Goal: Task Accomplishment & Management: Manage account settings

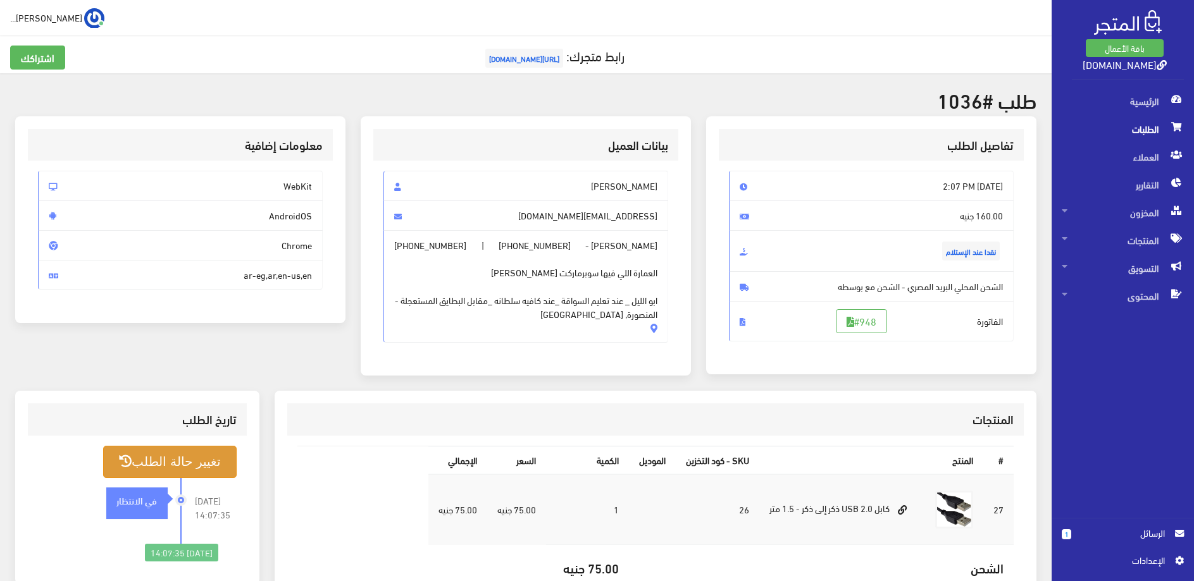
click at [190, 466] on button "تغيير حالة الطلب" at bounding box center [169, 462] width 133 height 32
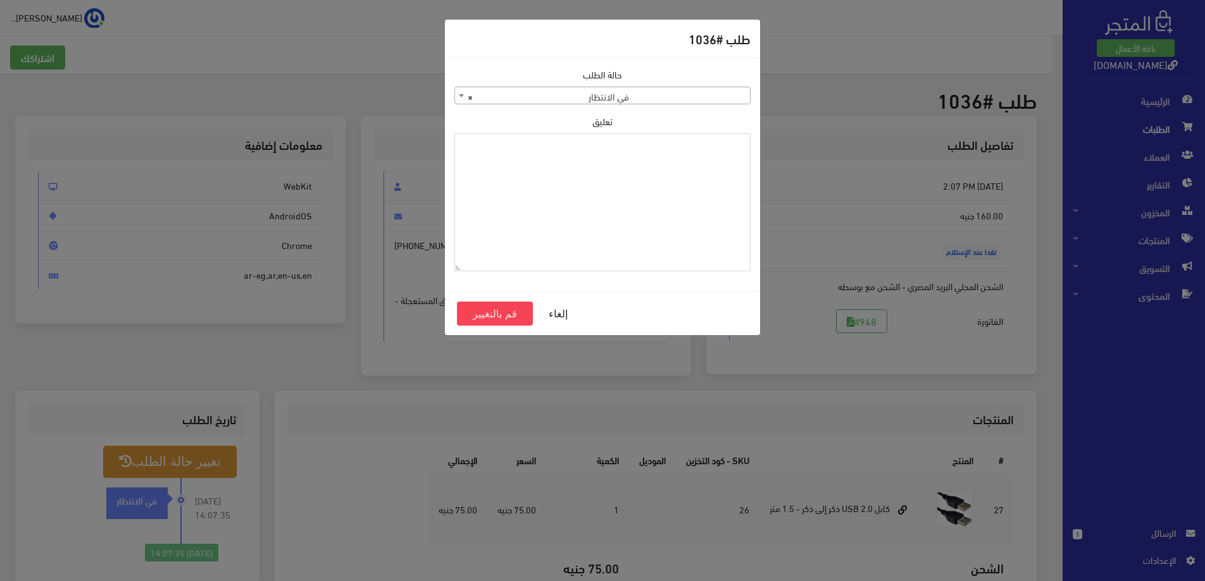
click at [649, 170] on textarea "تعليق" at bounding box center [602, 202] width 296 height 139
type textarea "المنصورة ، ابو الليل الشرقي 2 ش كامل ليلة متفرع من ش مسجد الشهداء"
click at [557, 90] on span "× في الانتظار" at bounding box center [602, 96] width 295 height 18
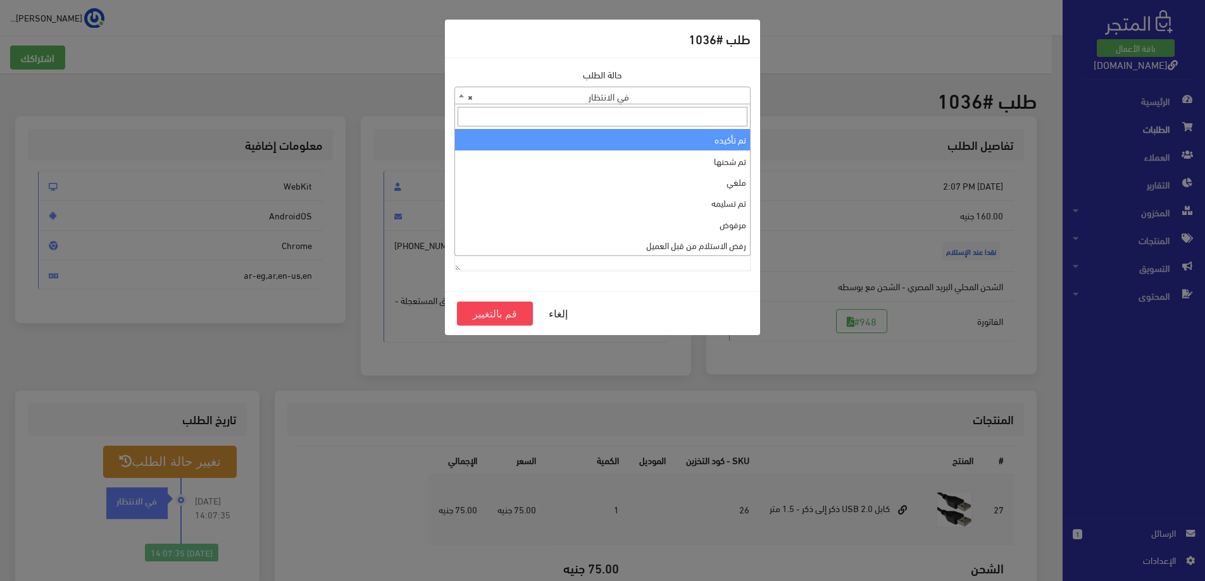
select select "1"
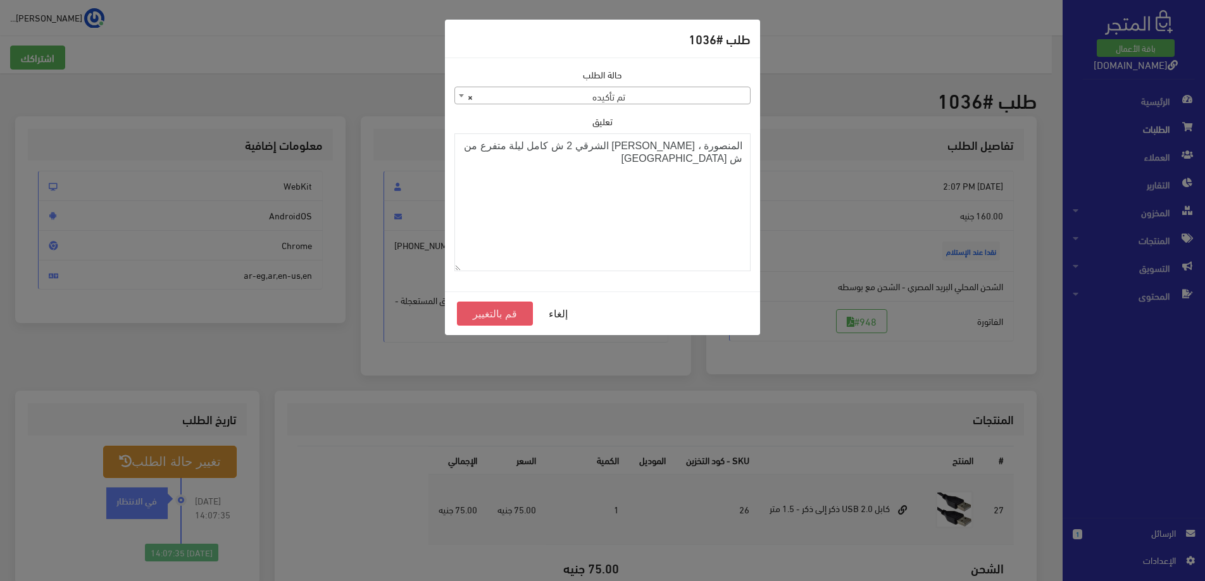
click at [507, 317] on button "قم بالتغيير" at bounding box center [495, 314] width 76 height 24
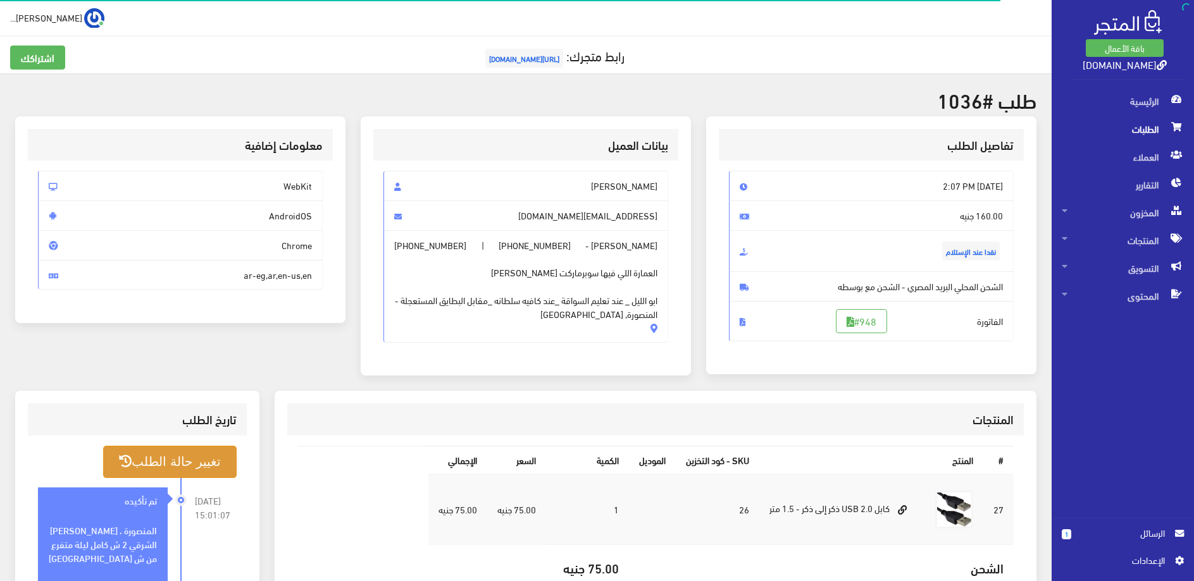
click at [171, 470] on button "تغيير حالة الطلب" at bounding box center [169, 462] width 133 height 32
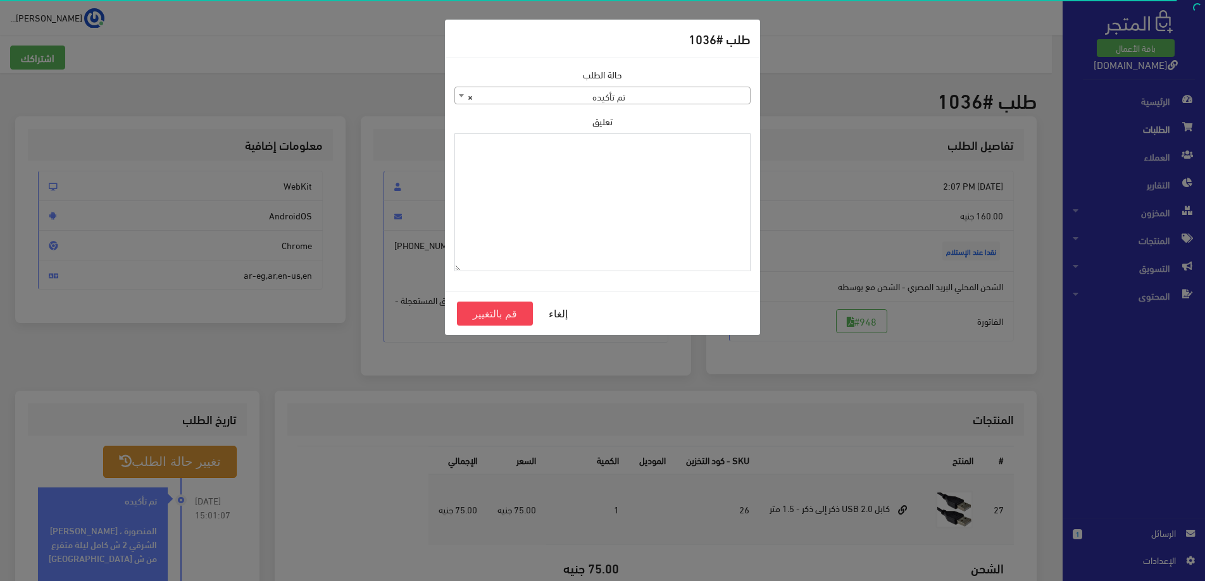
click at [559, 220] on textarea "تعليق" at bounding box center [602, 202] width 296 height 139
type textarea "01020835853"
click at [494, 311] on button "قم بالتغيير" at bounding box center [495, 314] width 76 height 24
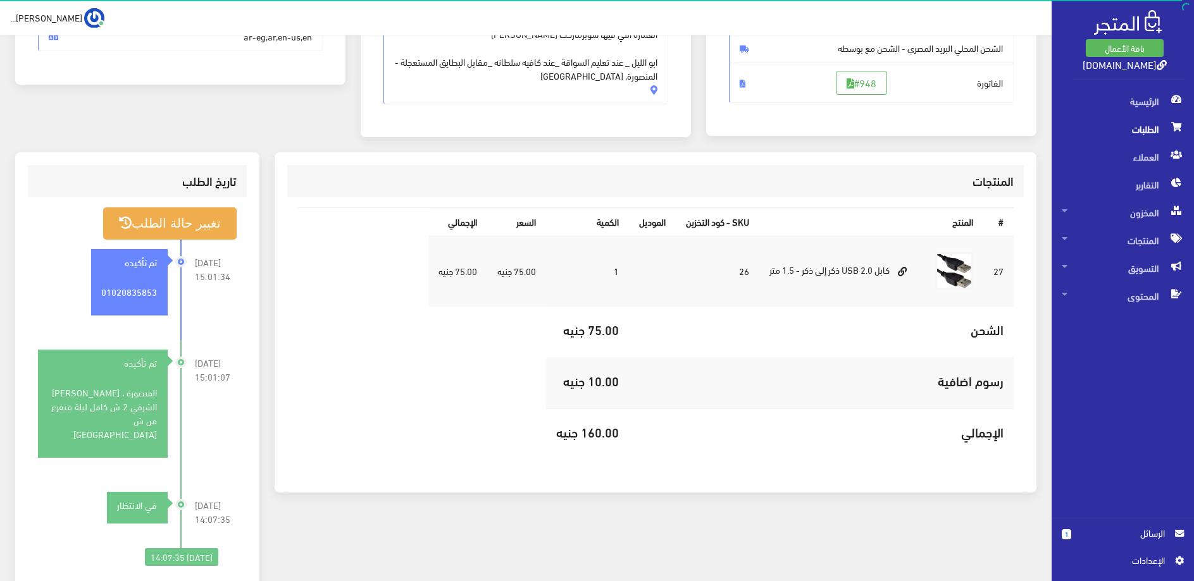
scroll to position [258, 0]
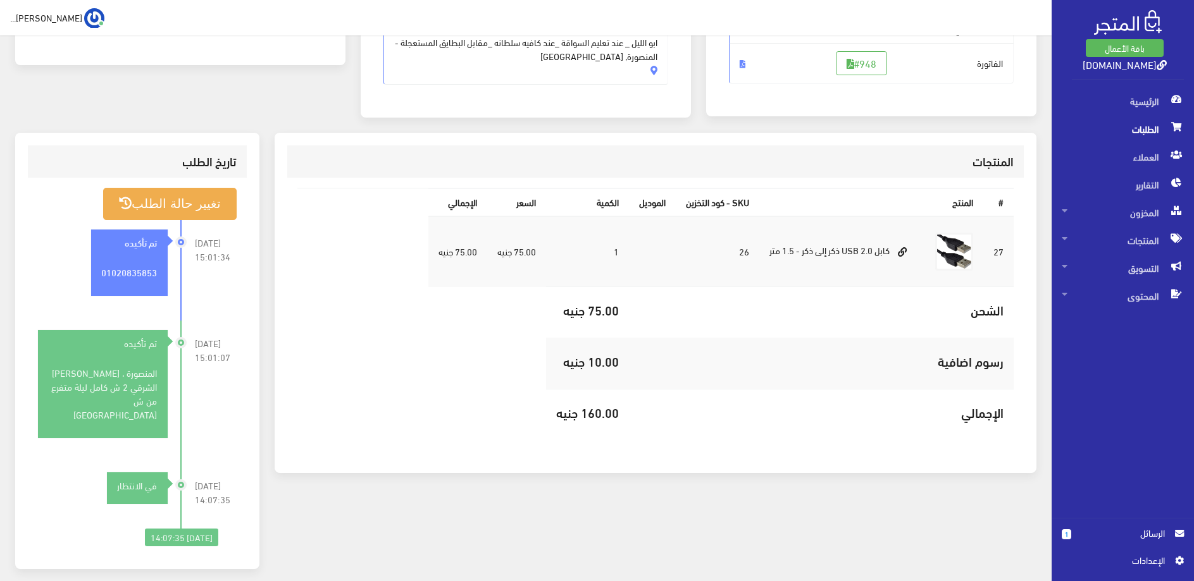
drag, startPoint x: 60, startPoint y: 373, endPoint x: 80, endPoint y: 390, distance: 26.5
click at [91, 405] on div "المنصورة ، [PERSON_NAME] الشرقي 2 ش كامل ليلة متفرع من ش [GEOGRAPHIC_DATA]" at bounding box center [102, 394] width 129 height 77
click at [71, 380] on div "المنصورة ، [PERSON_NAME] الشرقي 2 ش كامل ليلة متفرع من ش [GEOGRAPHIC_DATA]" at bounding box center [102, 394] width 129 height 77
drag, startPoint x: 61, startPoint y: 376, endPoint x: 63, endPoint y: 386, distance: 9.8
click at [63, 386] on div "المنصورة ، [PERSON_NAME] الشرقي 2 ش كامل ليلة متفرع من ش [GEOGRAPHIC_DATA]" at bounding box center [102, 394] width 129 height 77
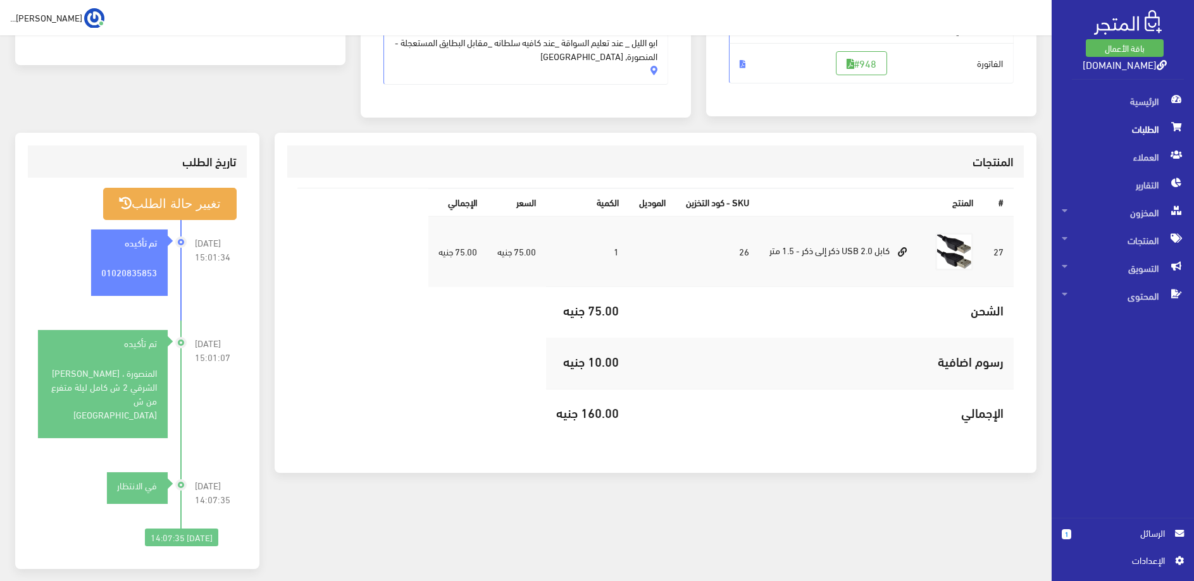
click at [63, 374] on div "المنصورة ، [PERSON_NAME] الشرقي 2 ش كامل ليلة متفرع من ش [GEOGRAPHIC_DATA]" at bounding box center [102, 394] width 129 height 77
click at [59, 388] on div "المنصورة ، [PERSON_NAME] الشرقي 2 ش كامل ليلة متفرع من ش [GEOGRAPHIC_DATA]" at bounding box center [102, 394] width 129 height 77
click at [59, 375] on div "المنصورة ، [PERSON_NAME] الشرقي 2 ش كامل ليلة متفرع من ش [GEOGRAPHIC_DATA]" at bounding box center [102, 394] width 129 height 77
drag, startPoint x: 56, startPoint y: 375, endPoint x: 77, endPoint y: 398, distance: 31.3
click at [79, 398] on div "المنصورة ، [PERSON_NAME] الشرقي 2 ش كامل ليلة متفرع من ش [GEOGRAPHIC_DATA]" at bounding box center [102, 394] width 129 height 77
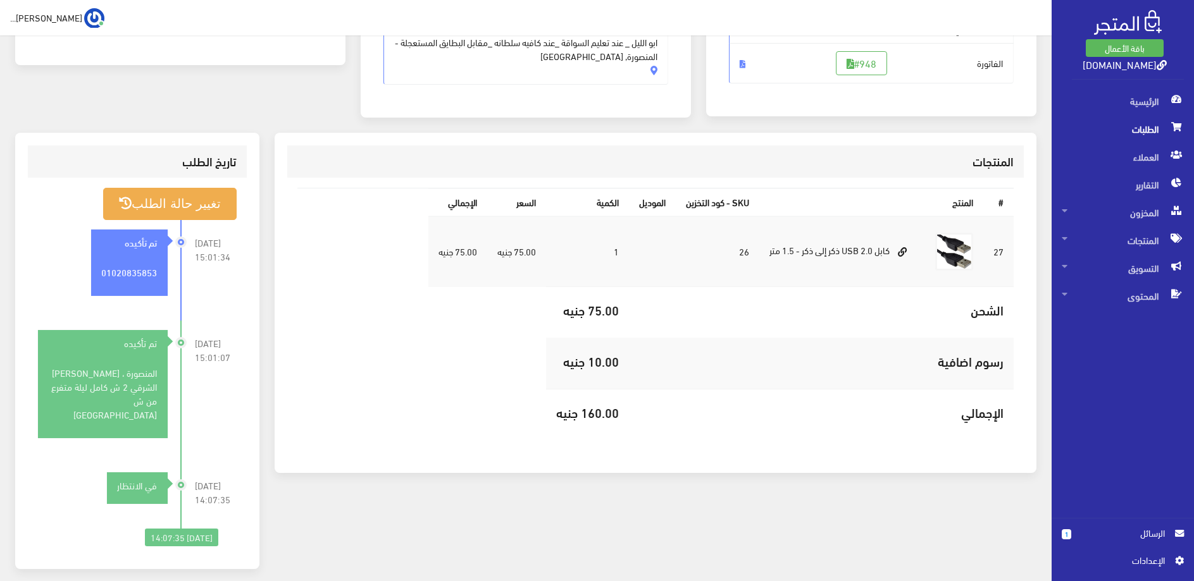
click at [56, 373] on div "المنصورة ، [PERSON_NAME] الشرقي 2 ش كامل ليلة متفرع من ش [GEOGRAPHIC_DATA]" at bounding box center [102, 394] width 129 height 77
click at [67, 378] on div "المنصورة ، [PERSON_NAME] الشرقي 2 ش كامل ليلة متفرع من ش [GEOGRAPHIC_DATA]" at bounding box center [102, 394] width 129 height 77
drag, startPoint x: 56, startPoint y: 374, endPoint x: 111, endPoint y: 388, distance: 56.8
click at [111, 388] on div "المنصورة ، [PERSON_NAME] الشرقي 2 ش كامل ليلة متفرع من ش [GEOGRAPHIC_DATA]" at bounding box center [102, 394] width 129 height 77
click at [112, 388] on div "المنصورة ، [PERSON_NAME] الشرقي 2 ش كامل ليلة متفرع من ش [GEOGRAPHIC_DATA]" at bounding box center [102, 394] width 129 height 77
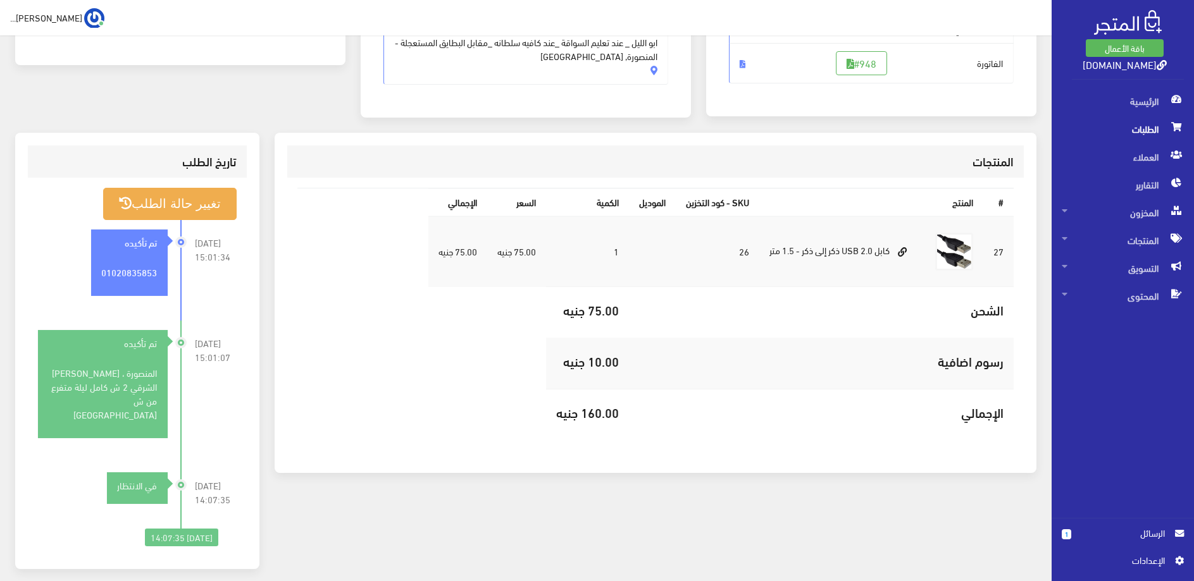
click at [111, 388] on div "المنصورة ، [PERSON_NAME] الشرقي 2 ش كامل ليلة متفرع من ش [GEOGRAPHIC_DATA]" at bounding box center [102, 394] width 129 height 77
click at [102, 404] on div "المنصورة ، ابو الليل الشرقي 2 ش كامل ليلة متفرع من ش مسجد الشهداء" at bounding box center [102, 394] width 129 height 77
click at [104, 404] on div "المنصورة ، ابو الليل الشرقي 2 ش كامل ليلة متفرع من ش مسجد الشهداء" at bounding box center [102, 394] width 129 height 77
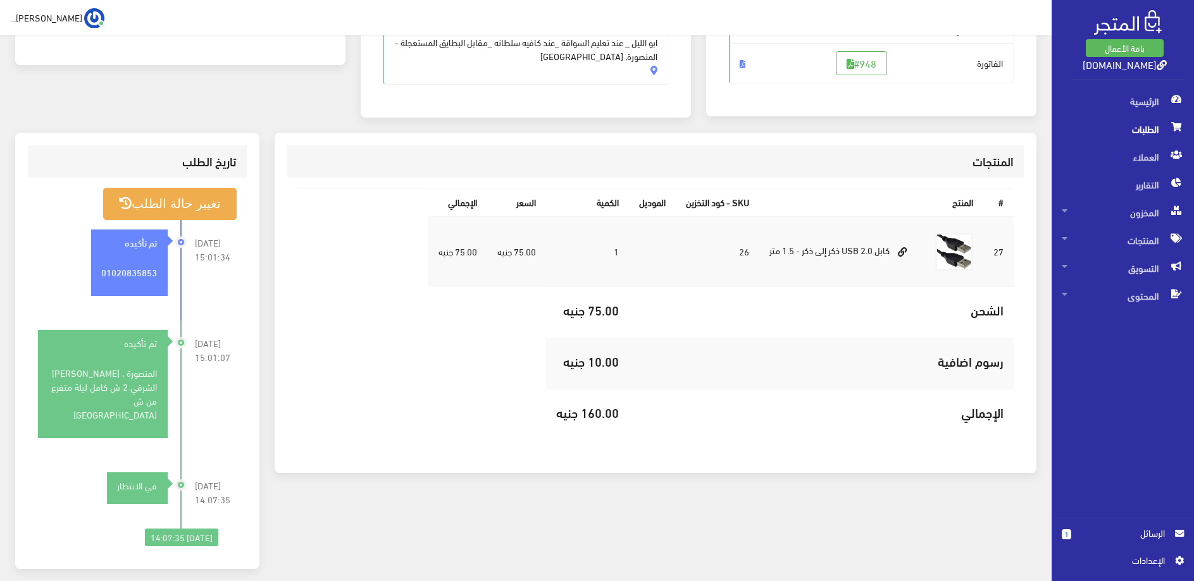
click at [152, 395] on div "المنصورة ، ابو الليل الشرقي 2 ش كامل ليلة متفرع من ش مسجد الشهداء" at bounding box center [102, 394] width 129 height 77
click at [152, 392] on div "المنصورة ، ابو الليل الشرقي 2 ش كامل ليلة متفرع من ش مسجد الشهداء" at bounding box center [102, 394] width 129 height 77
click at [88, 402] on div "المنصورة ، ابو الليل الشرقي 2 ش كامل ليلة متفرع من ش مسجد الشهداء" at bounding box center [102, 394] width 129 height 77
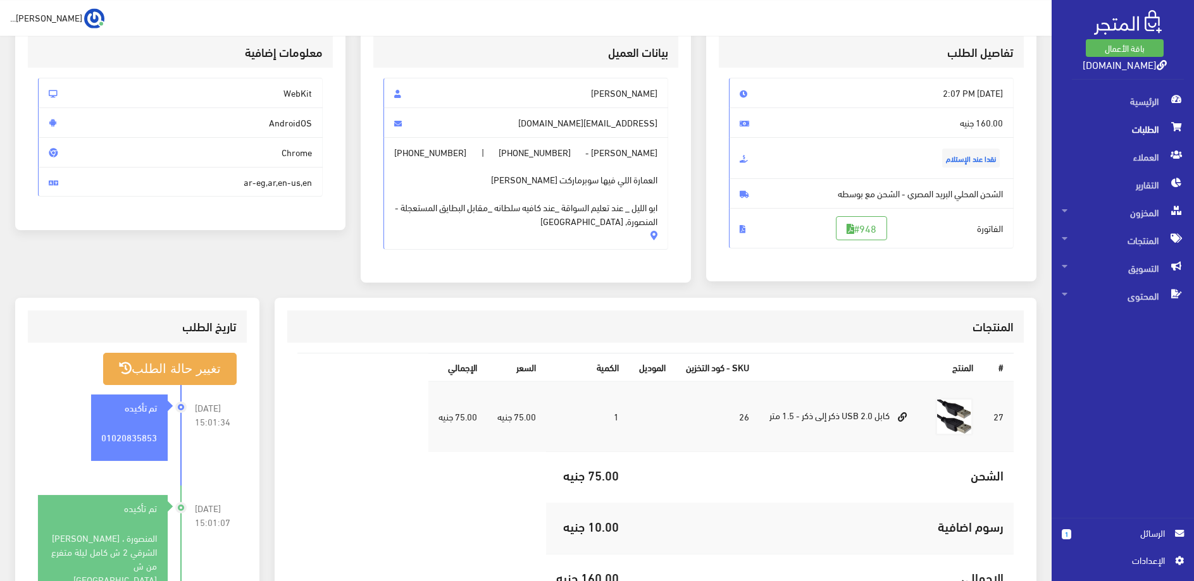
scroll to position [65, 0]
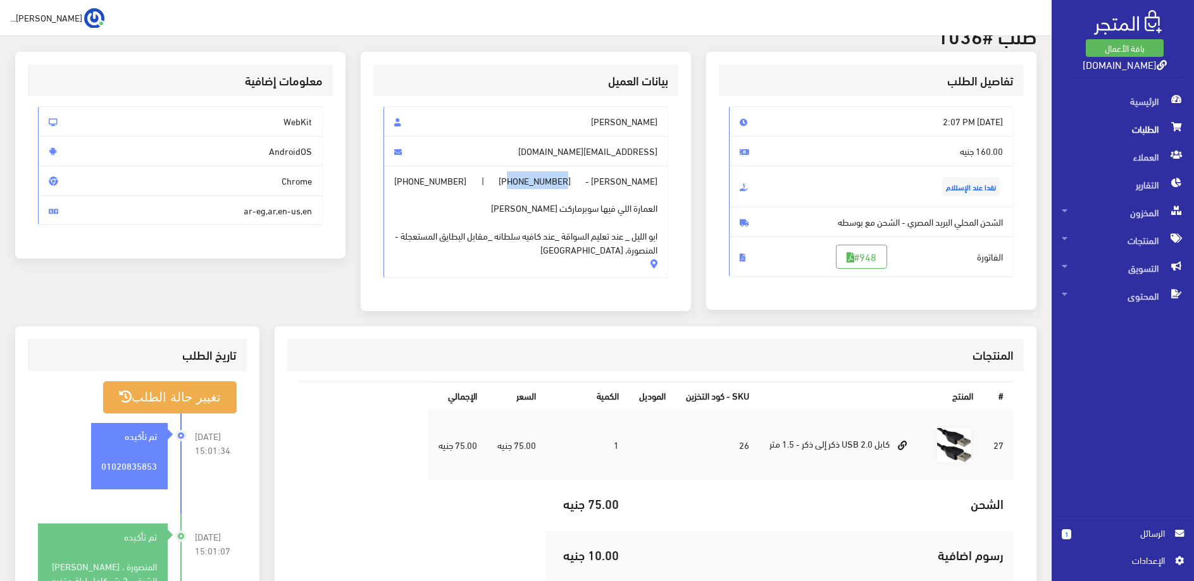
drag, startPoint x: 514, startPoint y: 179, endPoint x: 569, endPoint y: 179, distance: 54.4
click at [569, 179] on span "[PHONE_NUMBER]" at bounding box center [535, 181] width 72 height 14
copy span "01141380762"
click at [132, 473] on strong "01020835853" at bounding box center [129, 466] width 56 height 14
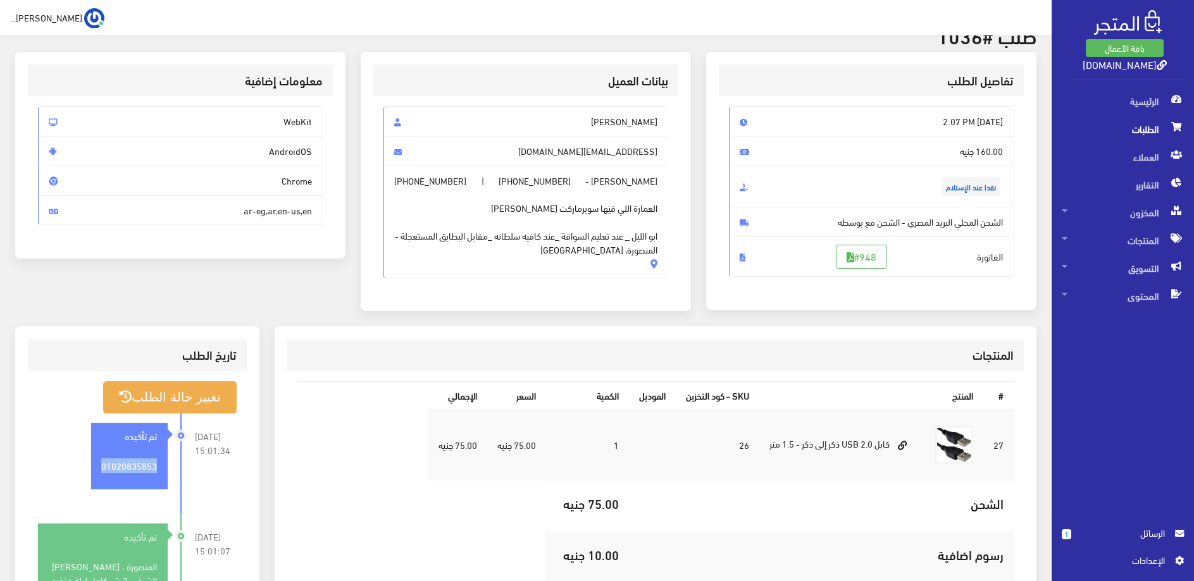
copy strong "01020835853"
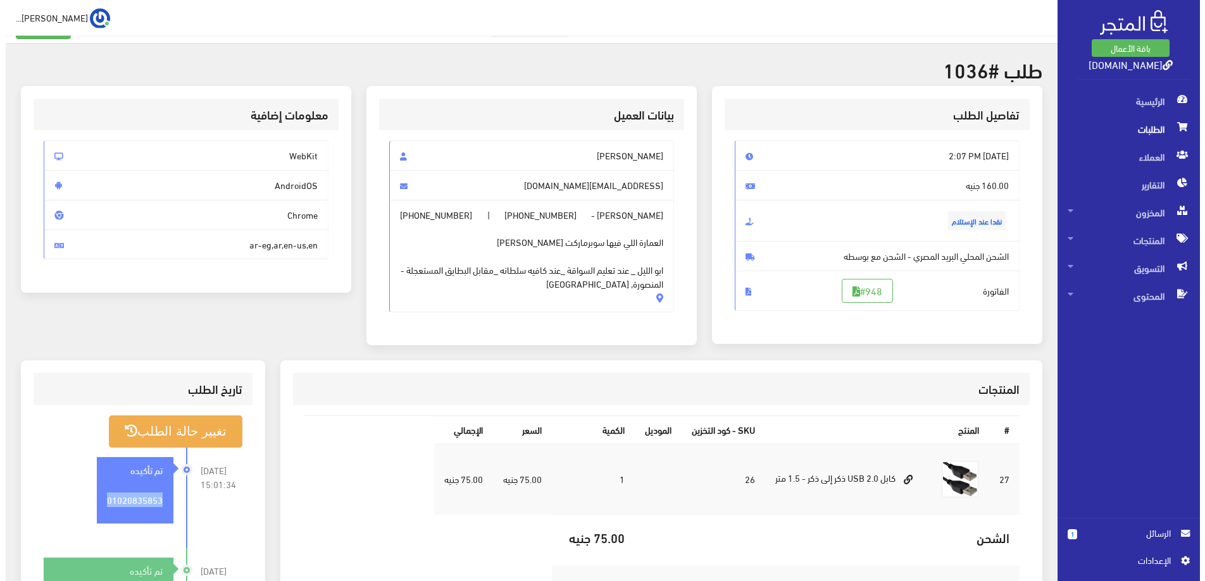
scroll to position [0, 0]
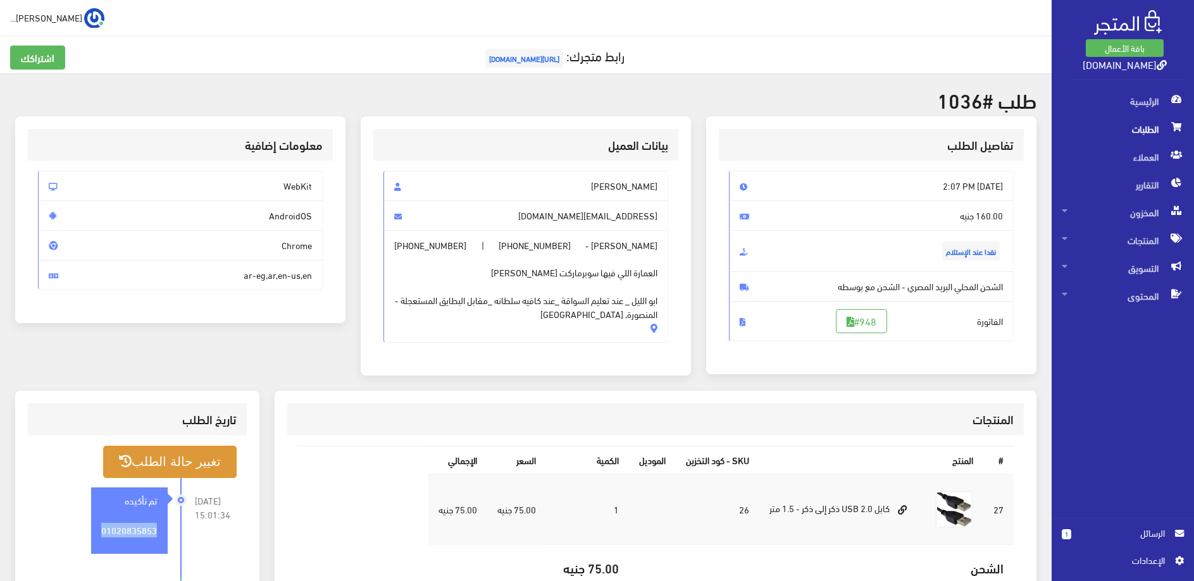
click at [206, 475] on button "تغيير حالة الطلب" at bounding box center [169, 462] width 133 height 32
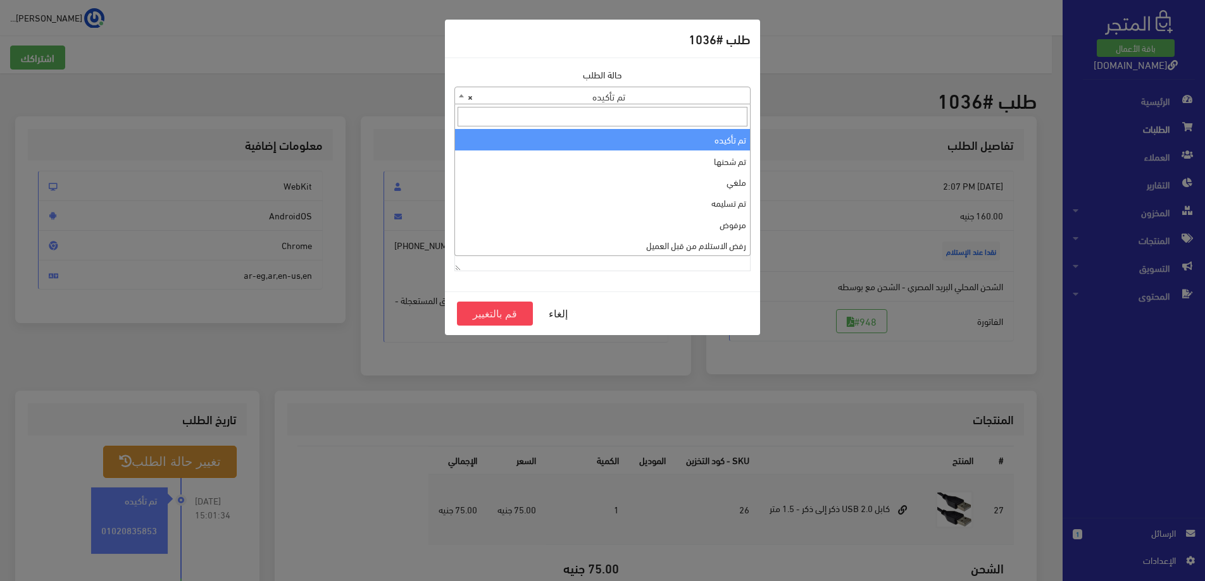
click at [716, 96] on span "× تم تأكيده" at bounding box center [602, 96] width 295 height 18
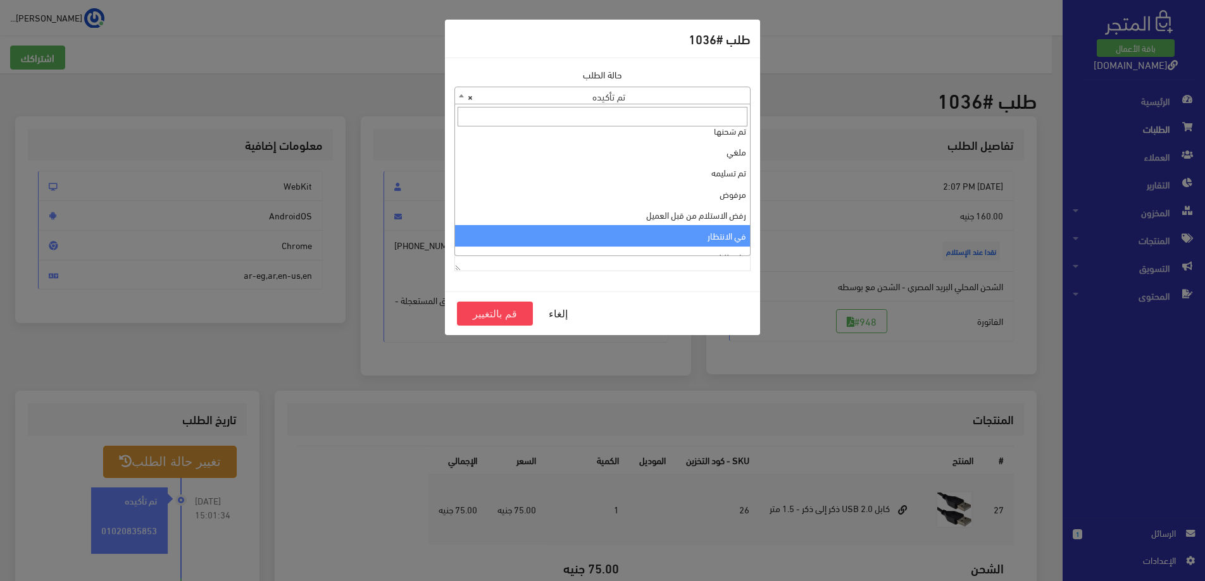
scroll to position [42, 0]
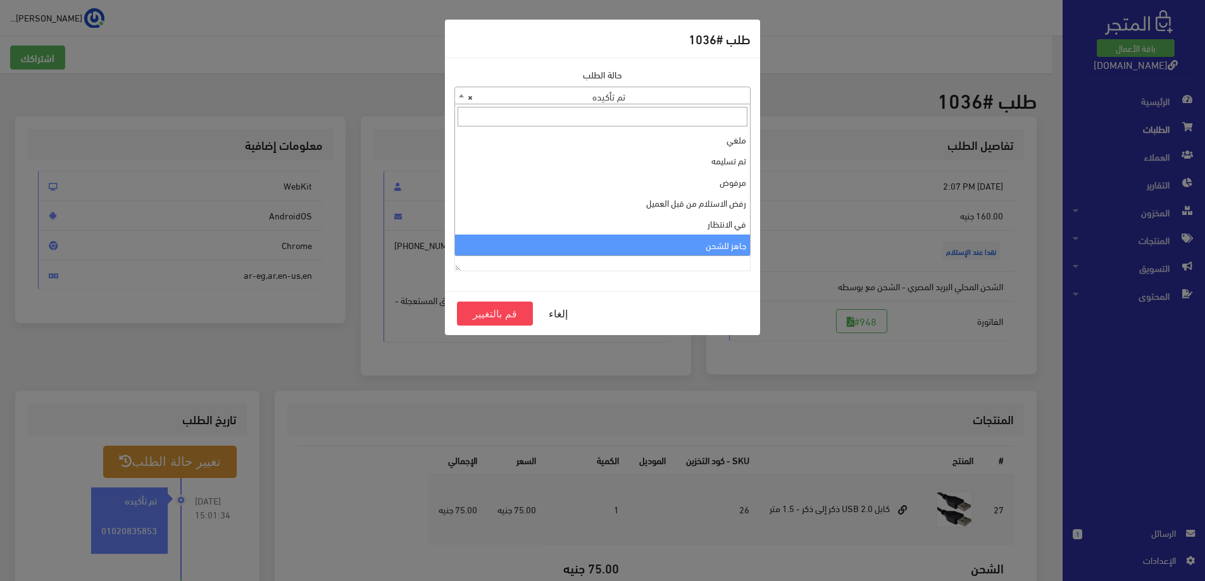
select select "13"
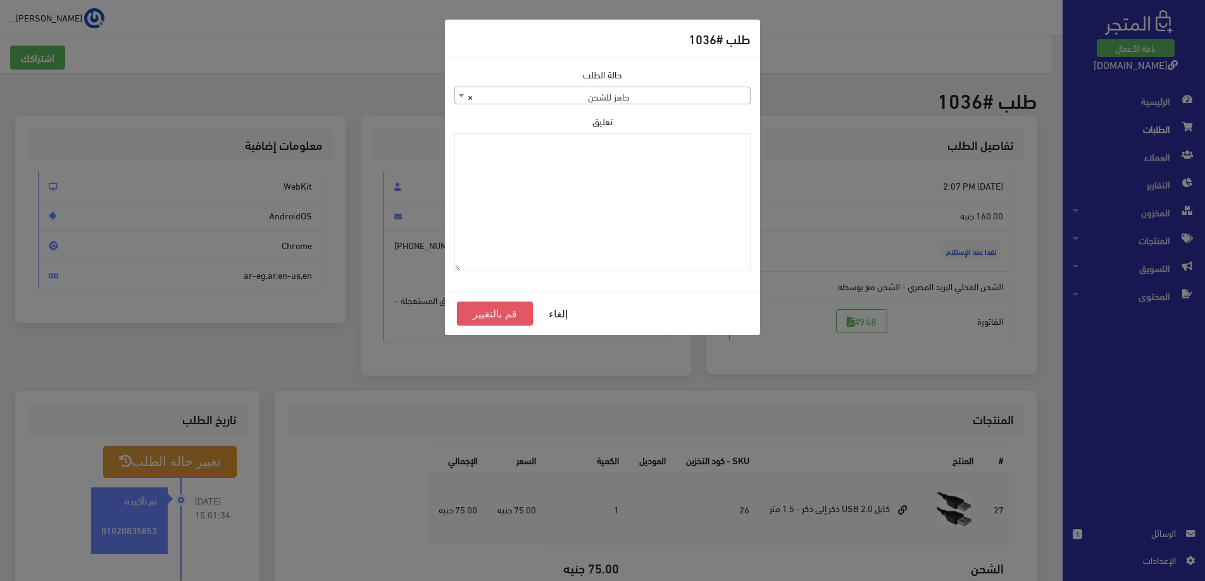
click at [473, 318] on button "قم بالتغيير" at bounding box center [495, 314] width 76 height 24
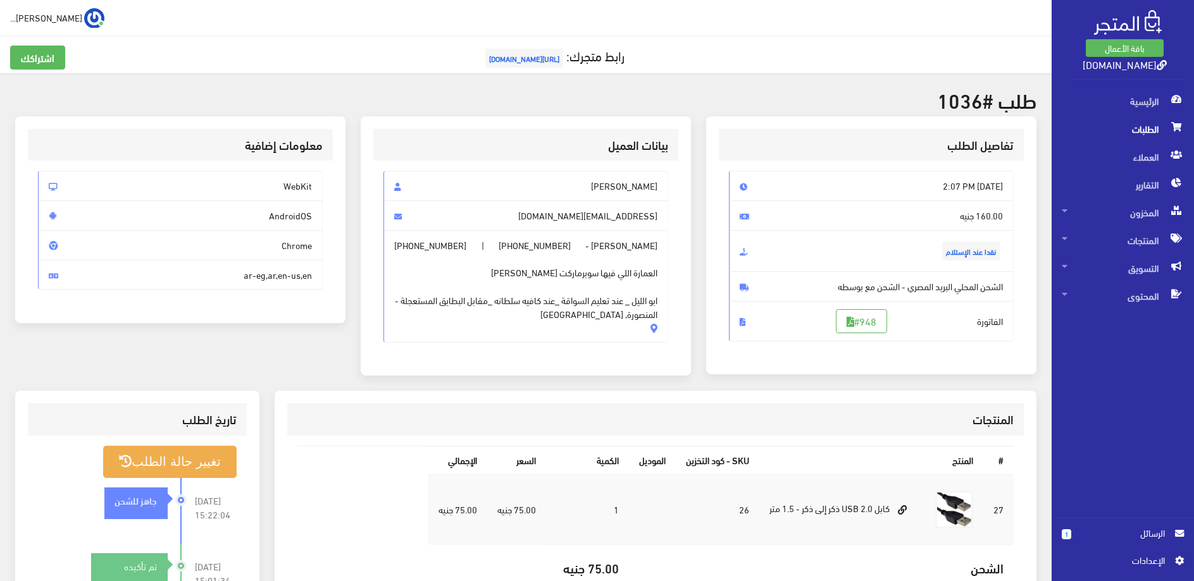
click at [1123, 132] on span "الطلبات" at bounding box center [1123, 129] width 122 height 28
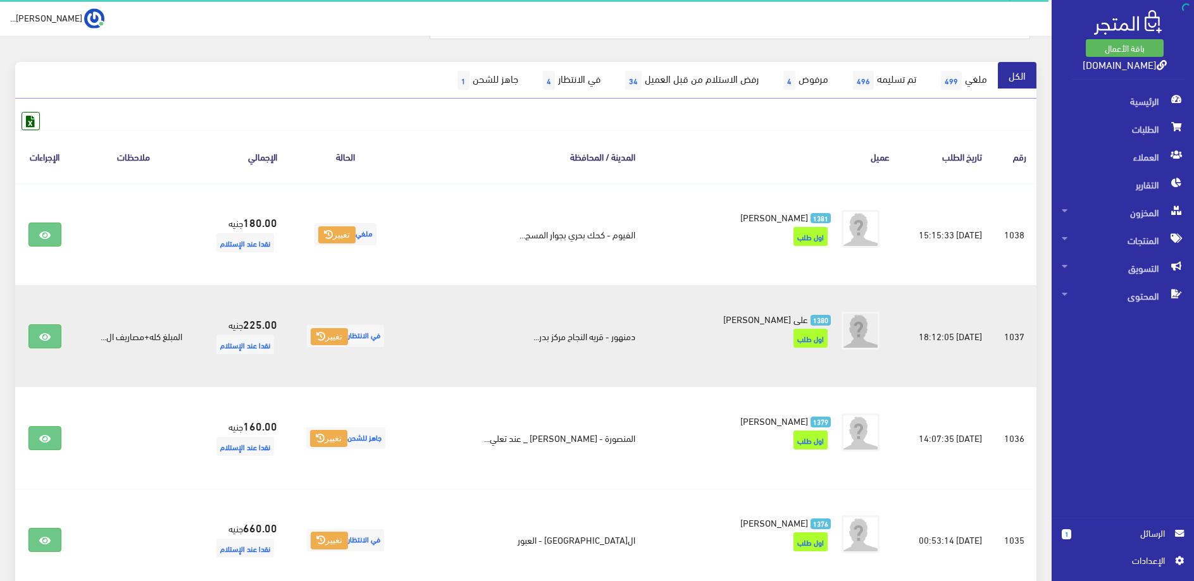
scroll to position [129, 0]
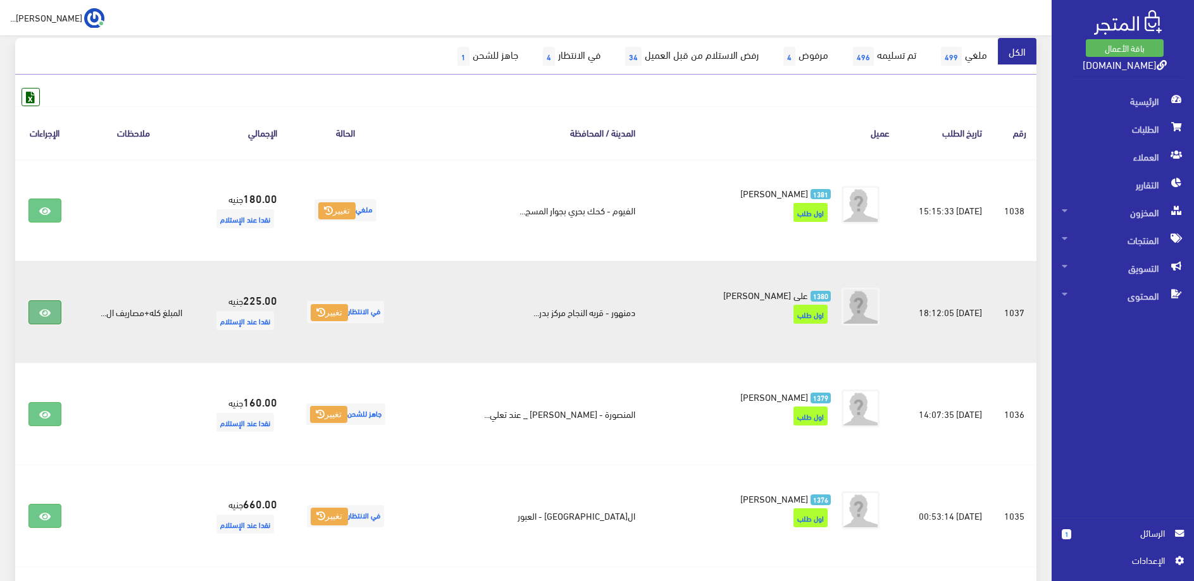
click at [40, 310] on link at bounding box center [44, 313] width 33 height 24
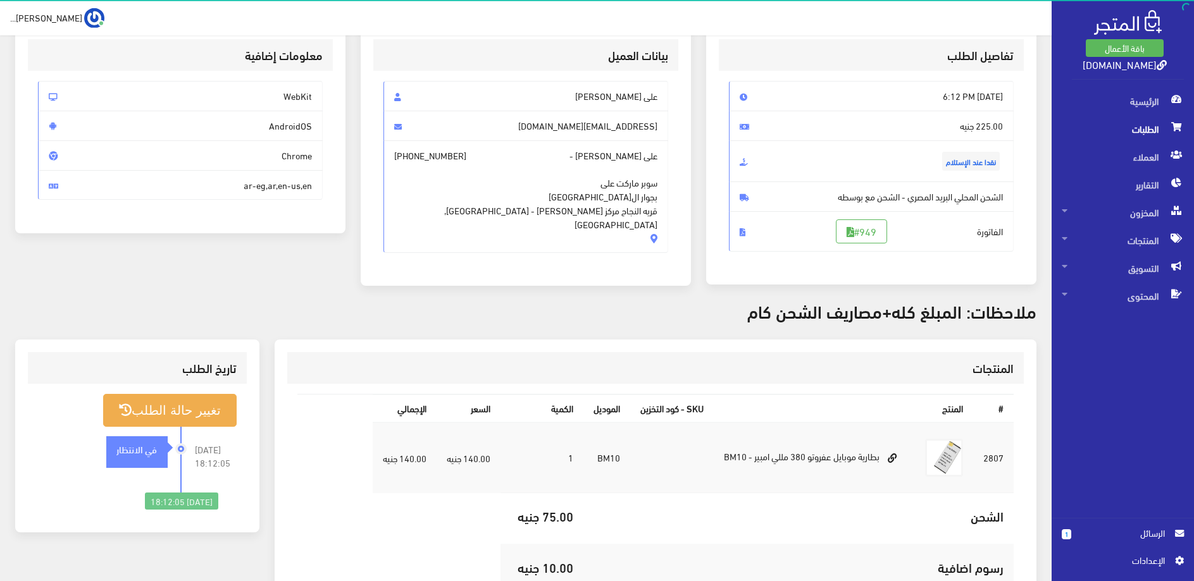
scroll to position [64, 0]
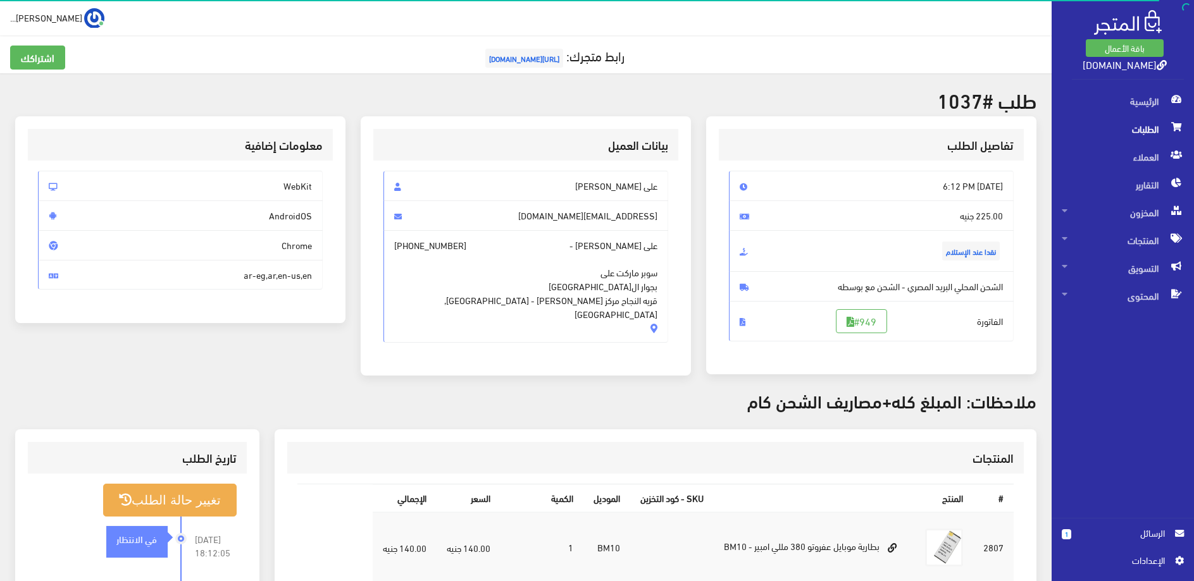
click at [1155, 132] on span "الطلبات" at bounding box center [1123, 129] width 122 height 28
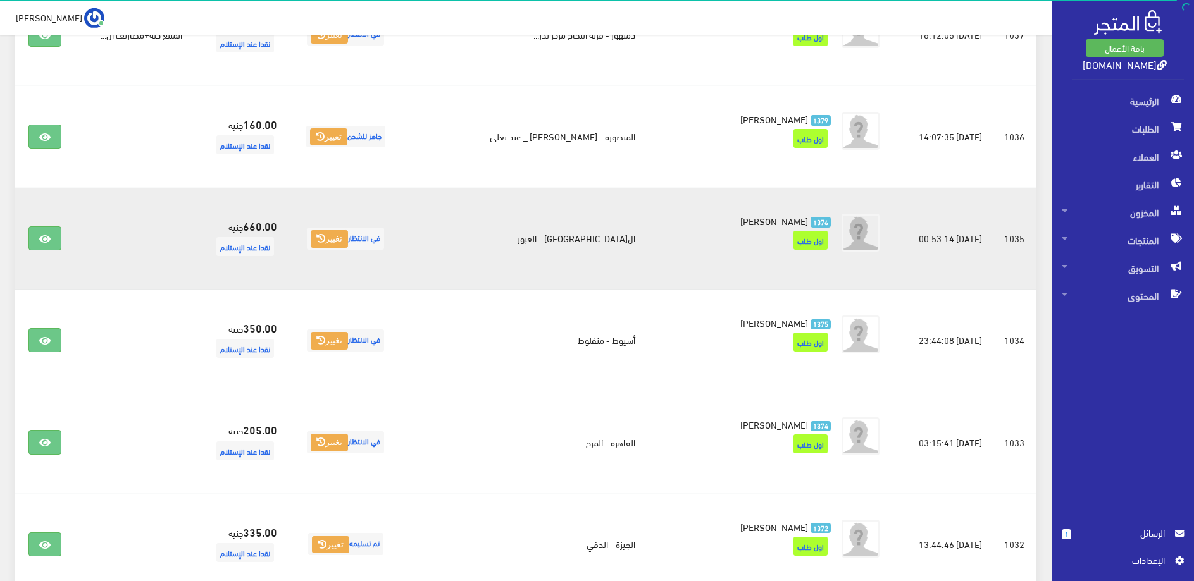
scroll to position [452, 0]
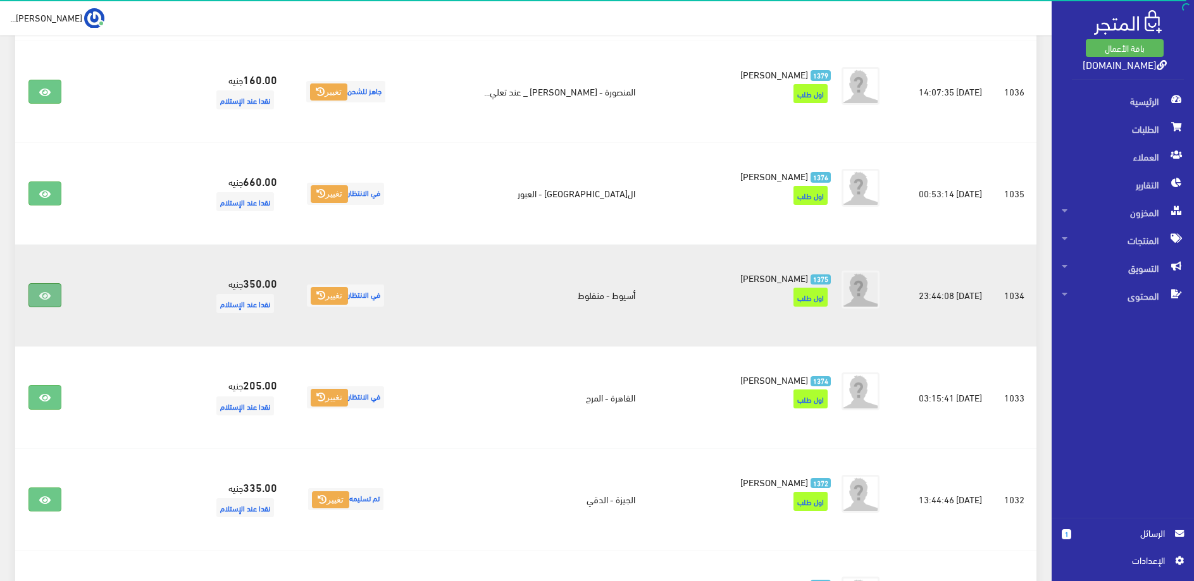
click at [44, 298] on icon at bounding box center [44, 296] width 11 height 10
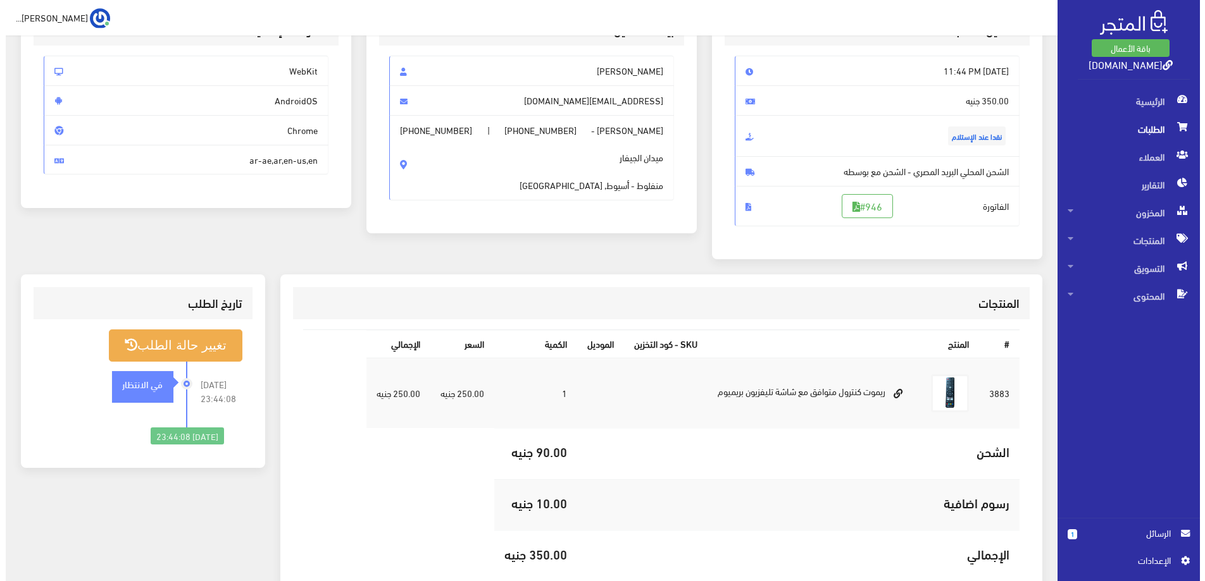
scroll to position [65, 0]
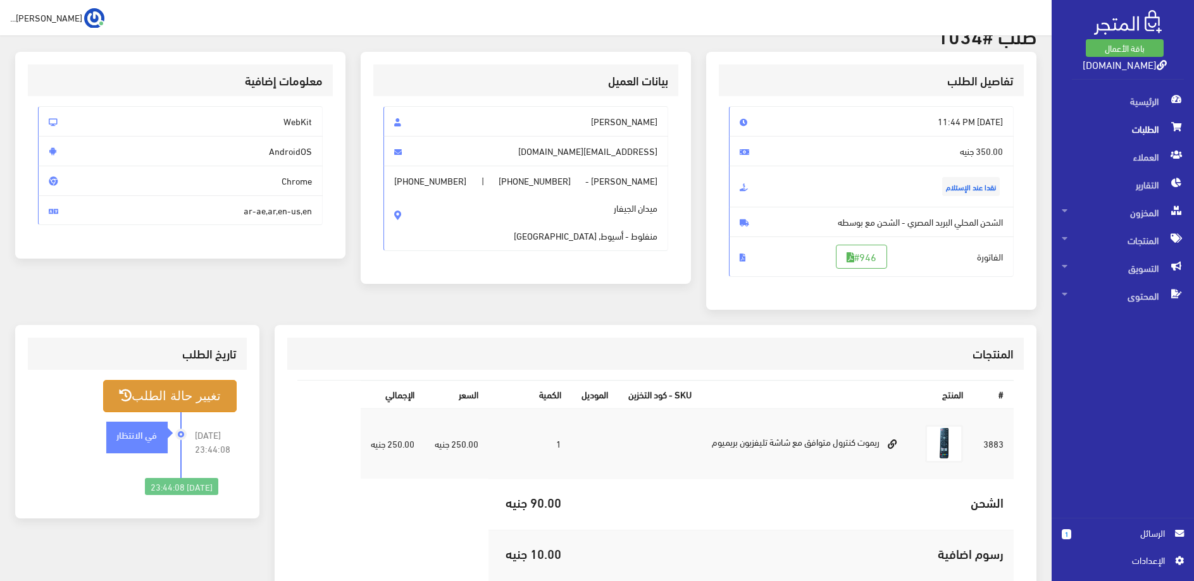
click at [224, 394] on button "تغيير حالة الطلب" at bounding box center [169, 396] width 133 height 32
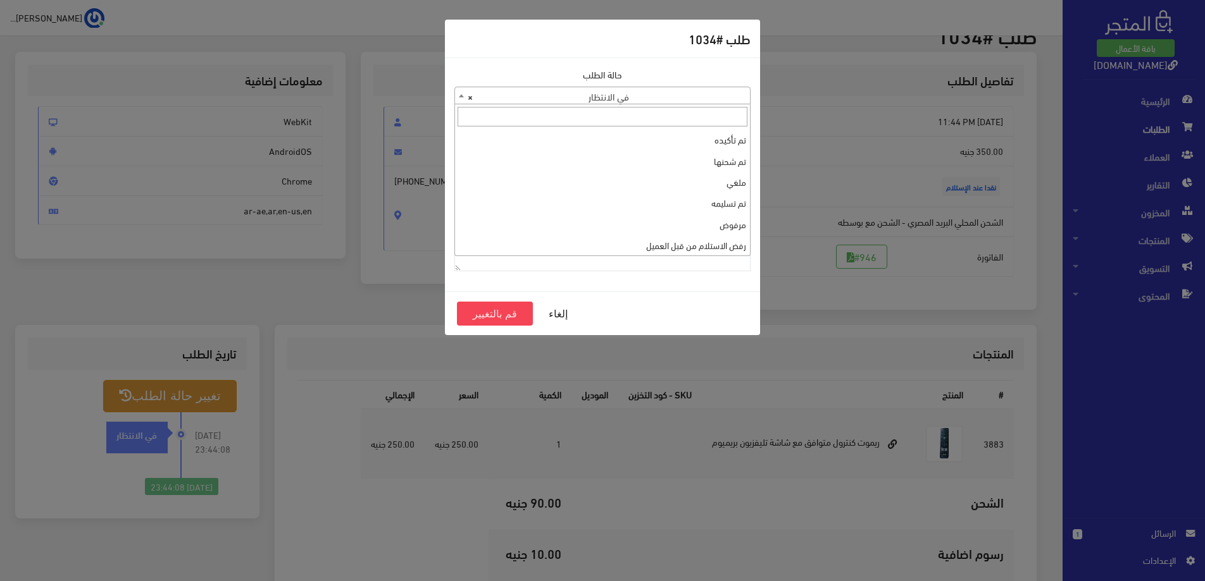
click at [649, 93] on span "× في الانتظار" at bounding box center [602, 96] width 295 height 18
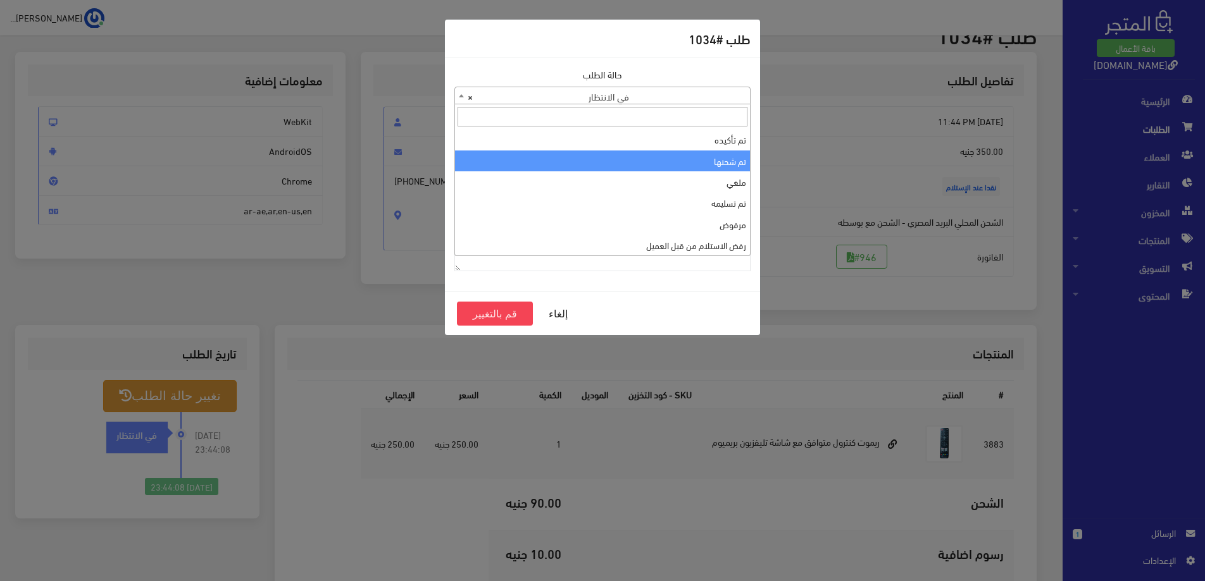
scroll to position [42, 0]
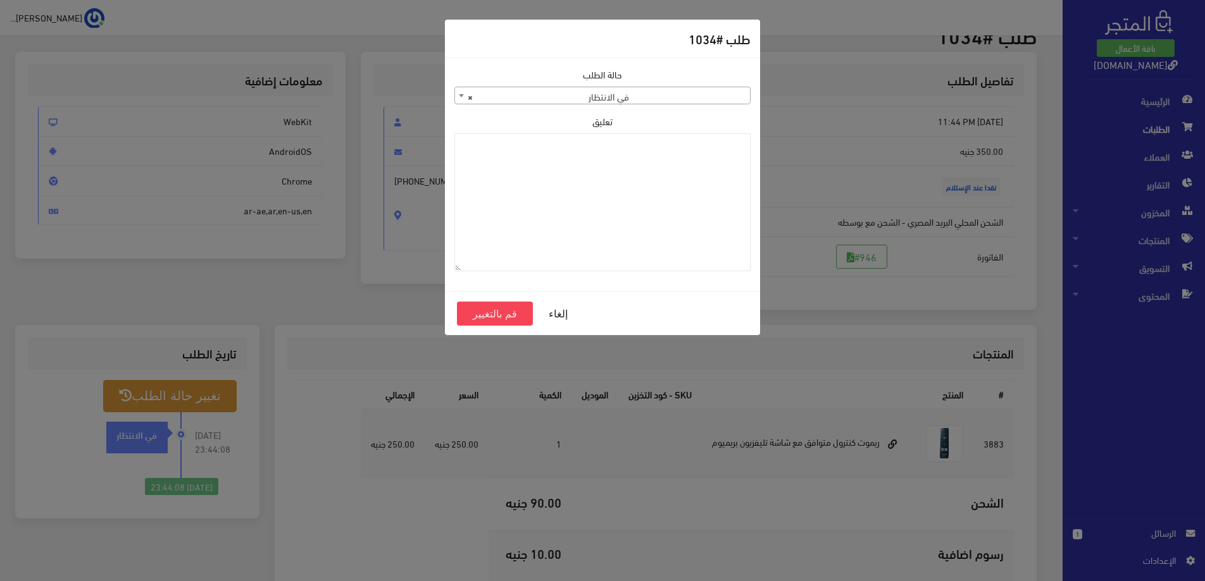
click at [595, 273] on div "حالة الطلب تم تأكيده تم شحنها ملغي تم تسليمه مرفوض رفض الاستلام من قبل العميل ف…" at bounding box center [602, 175] width 311 height 214
click at [557, 318] on button "إلغاء" at bounding box center [558, 314] width 51 height 24
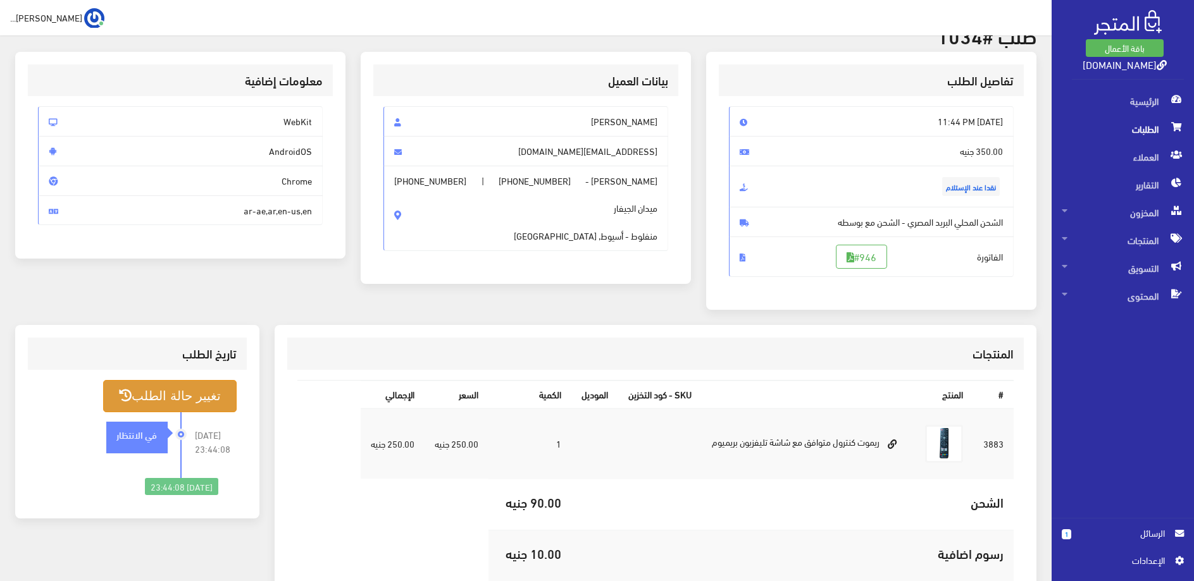
click at [183, 393] on button "تغيير حالة الطلب" at bounding box center [169, 396] width 133 height 32
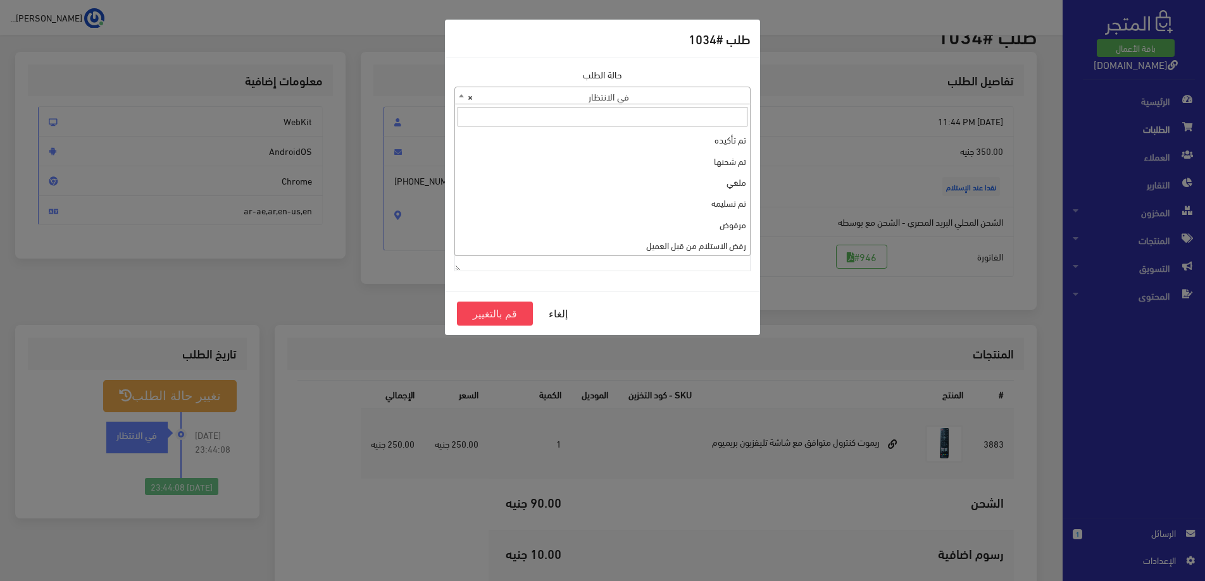
click at [690, 98] on span "× في الانتظار" at bounding box center [602, 96] width 295 height 18
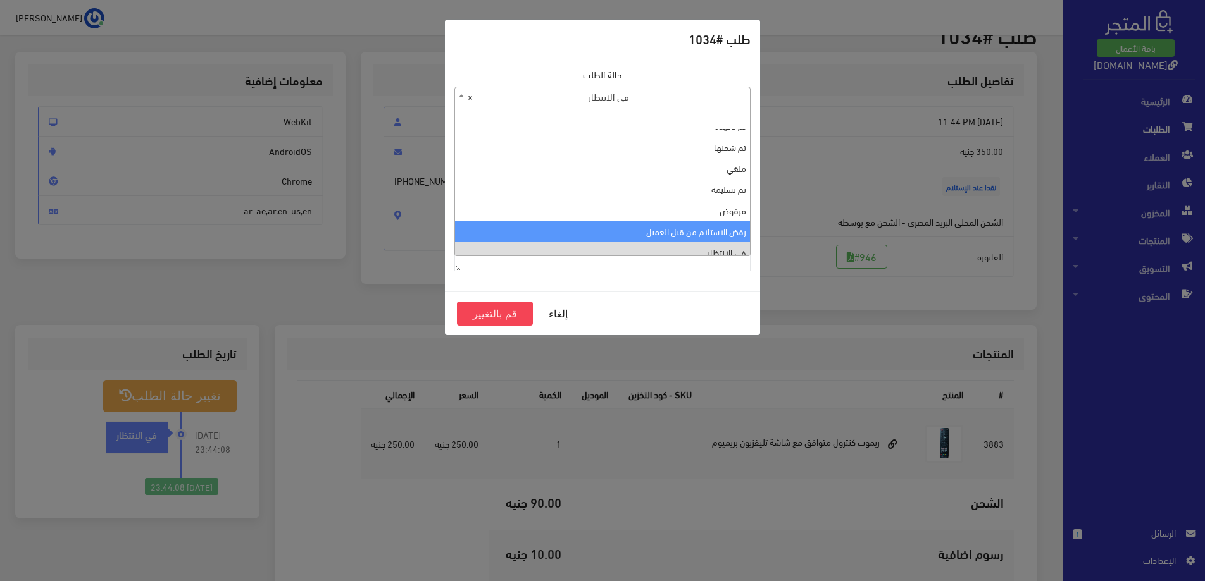
scroll to position [0, 0]
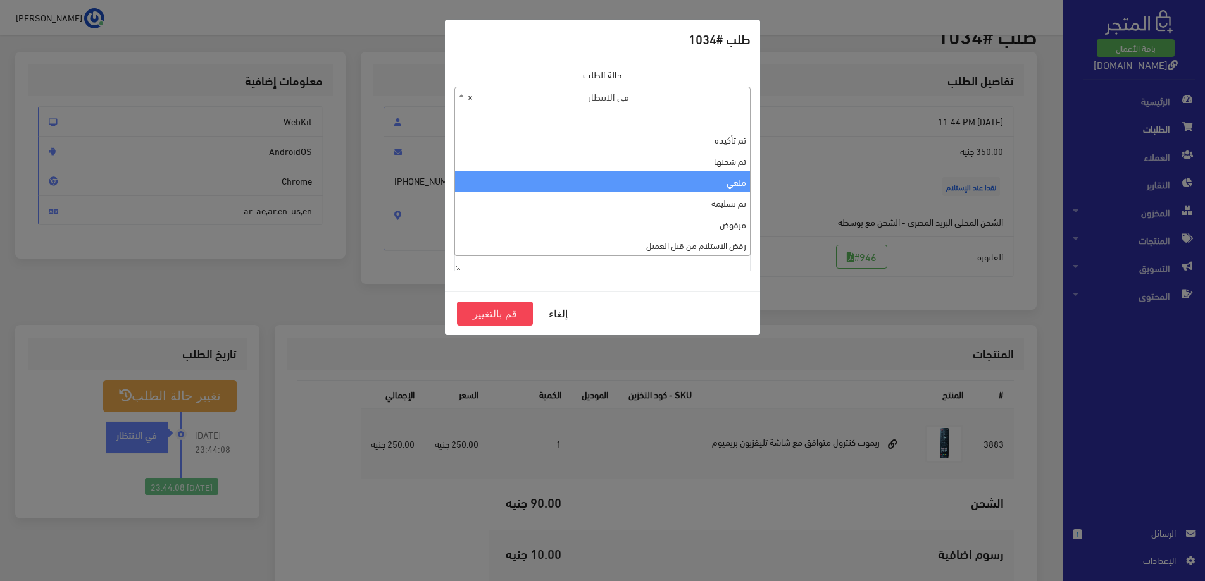
select select "3"
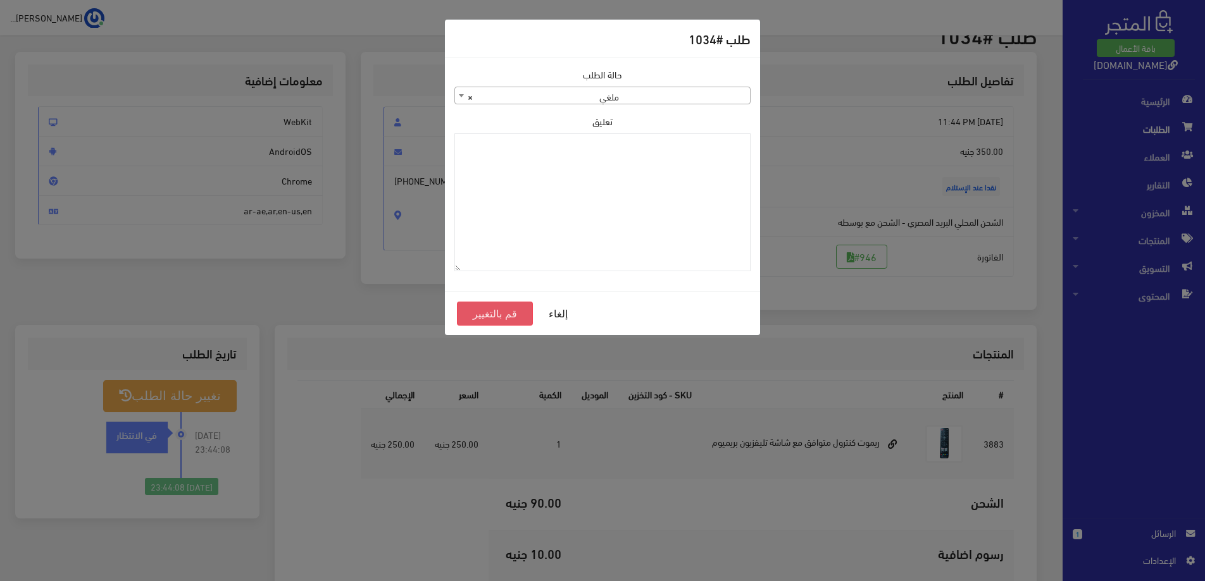
click at [487, 309] on button "قم بالتغيير" at bounding box center [495, 314] width 76 height 24
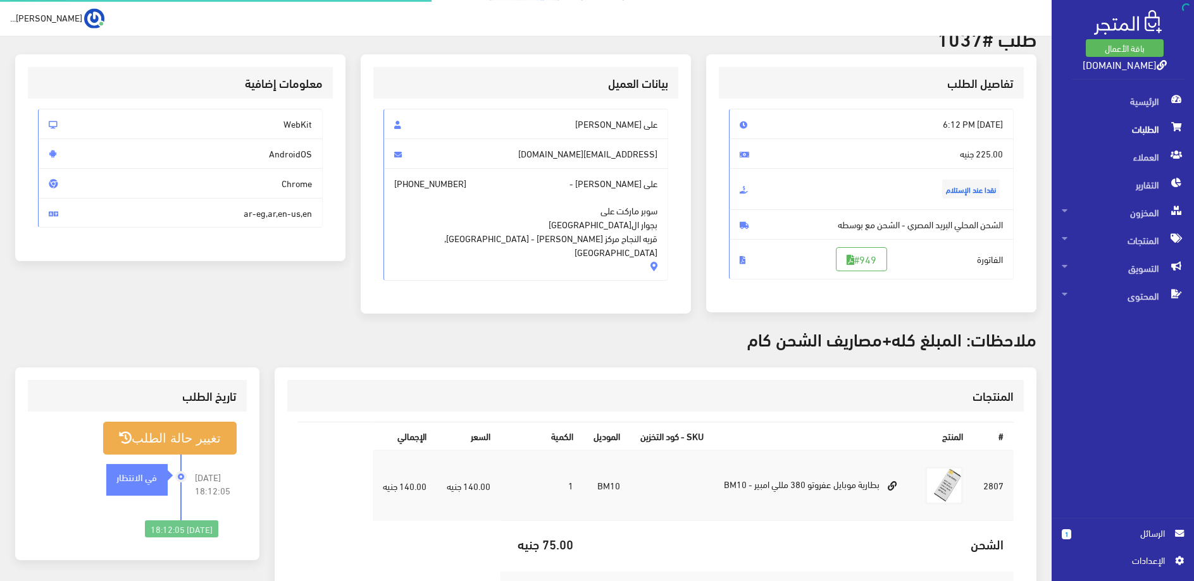
scroll to position [129, 0]
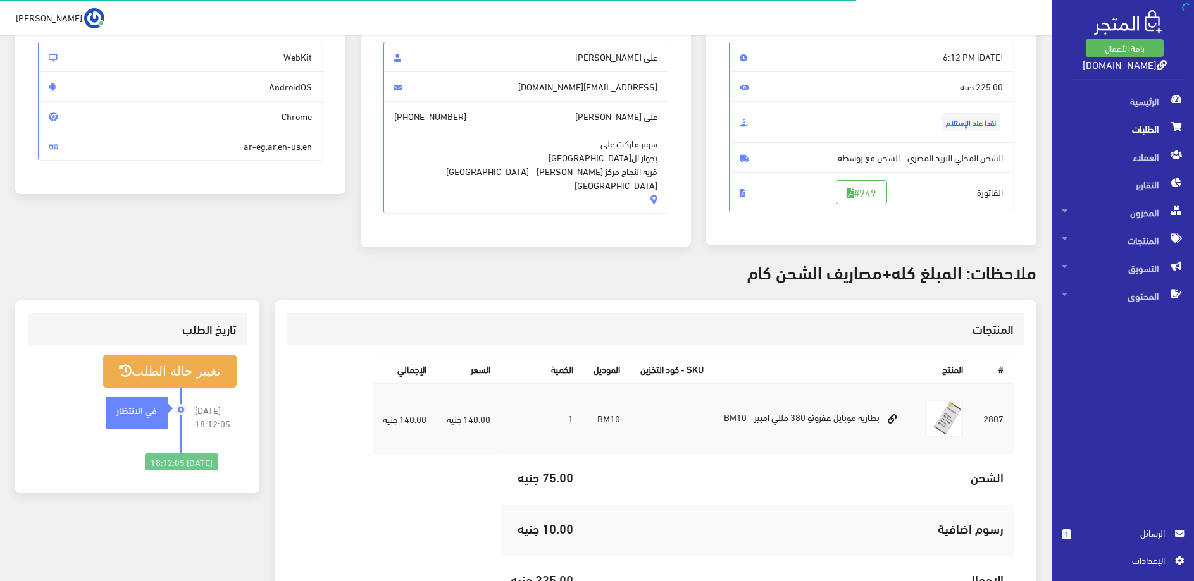
click at [1115, 130] on span "الطلبات" at bounding box center [1123, 129] width 122 height 28
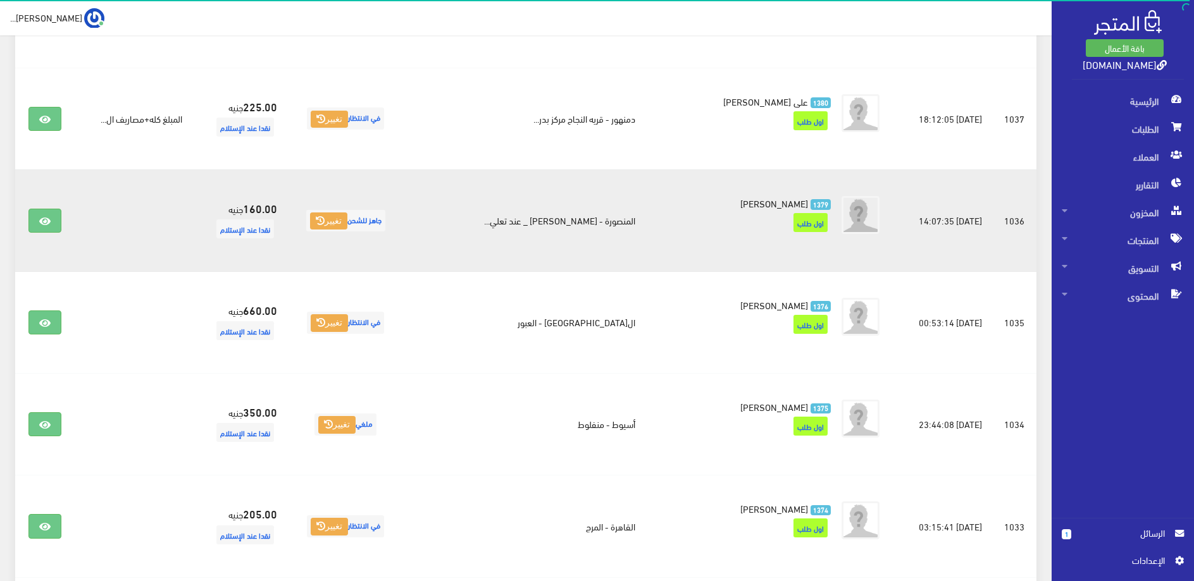
scroll to position [194, 0]
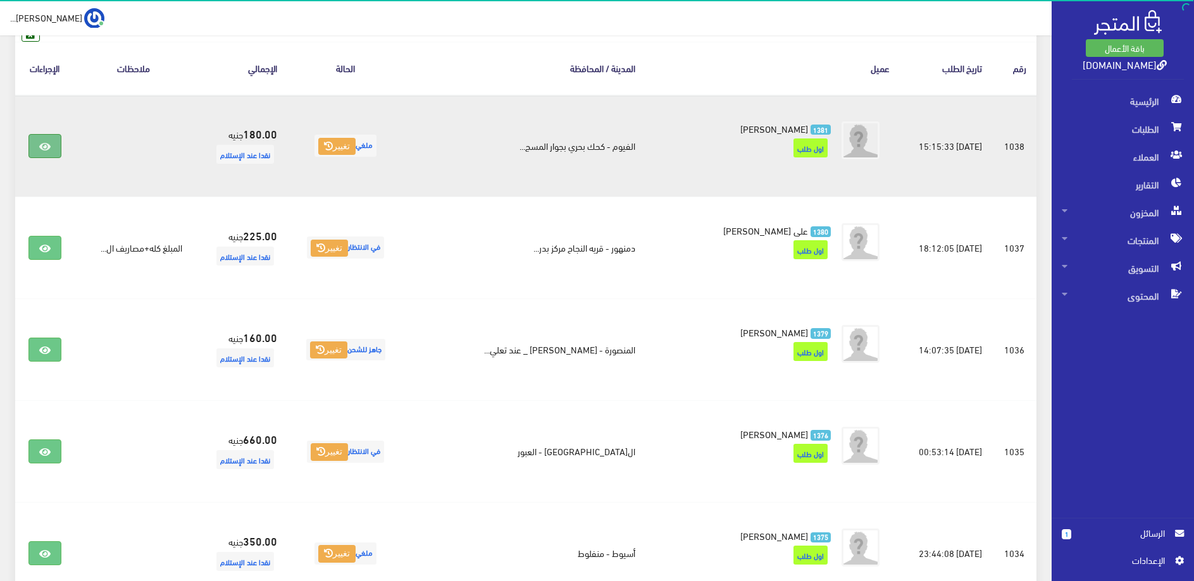
click at [51, 146] on icon at bounding box center [44, 147] width 11 height 10
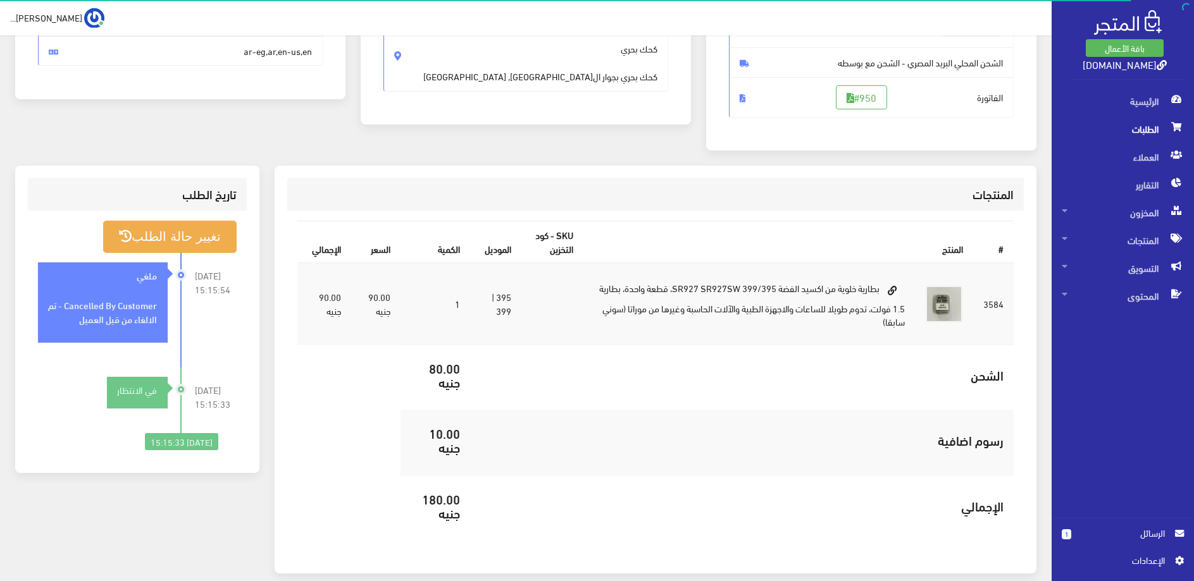
scroll to position [287, 0]
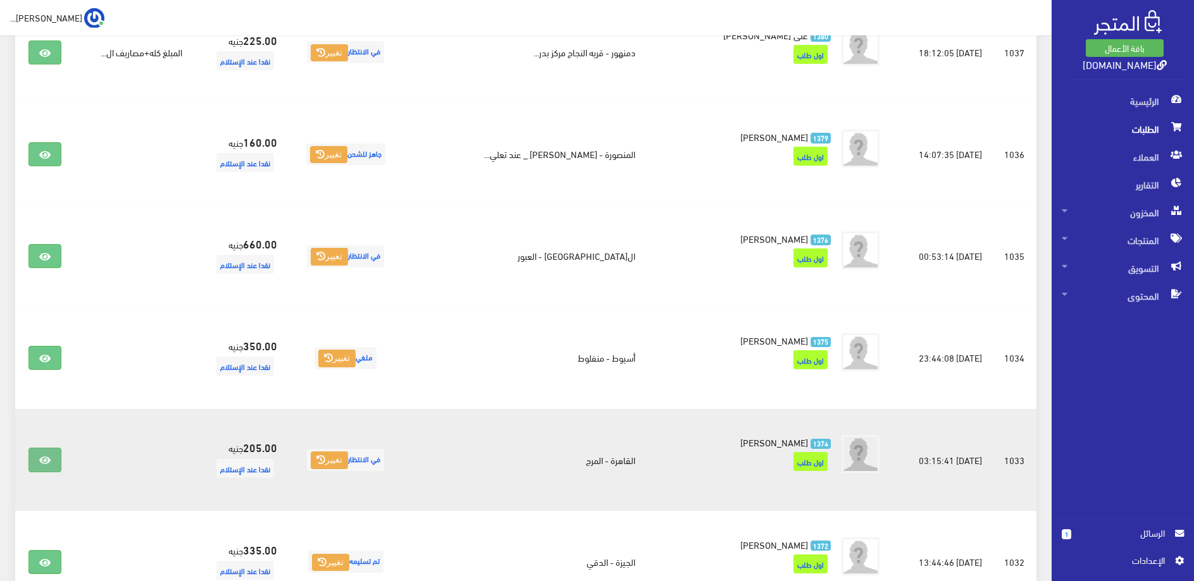
scroll to position [323, 0]
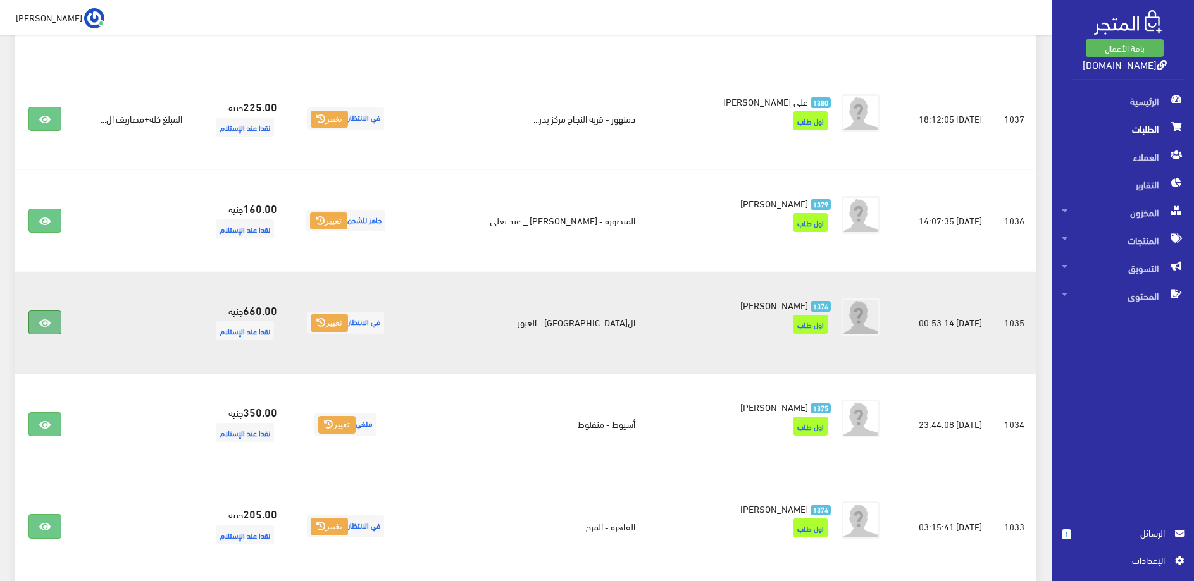
click at [54, 324] on link at bounding box center [44, 323] width 33 height 24
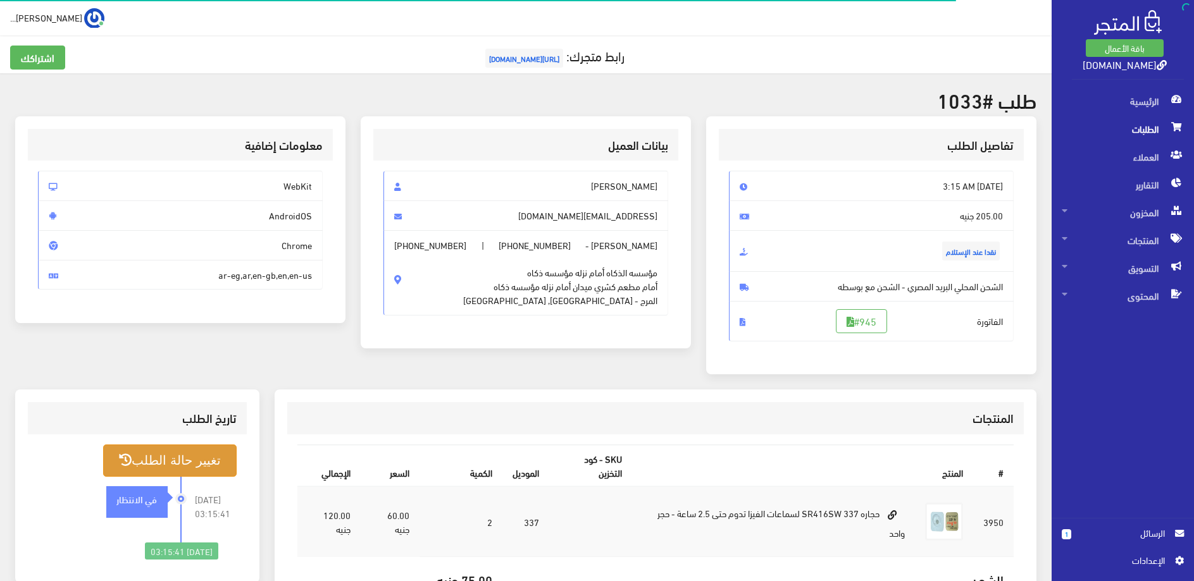
click at [216, 459] on button "تغيير حالة الطلب" at bounding box center [169, 461] width 133 height 32
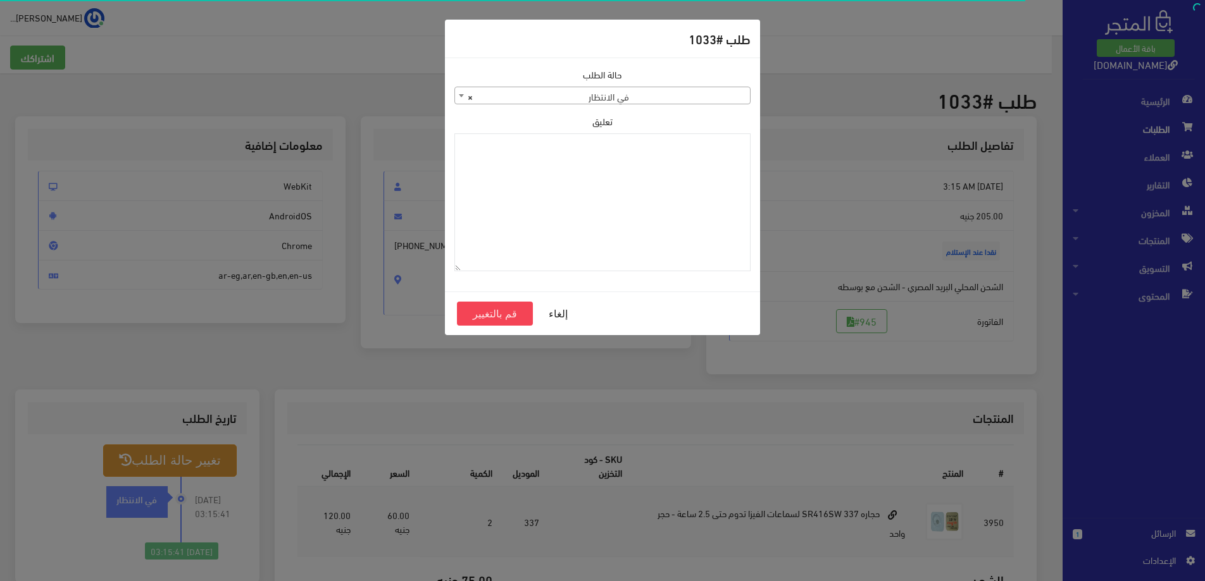
click at [595, 98] on span "× في الانتظار" at bounding box center [602, 96] width 295 height 18
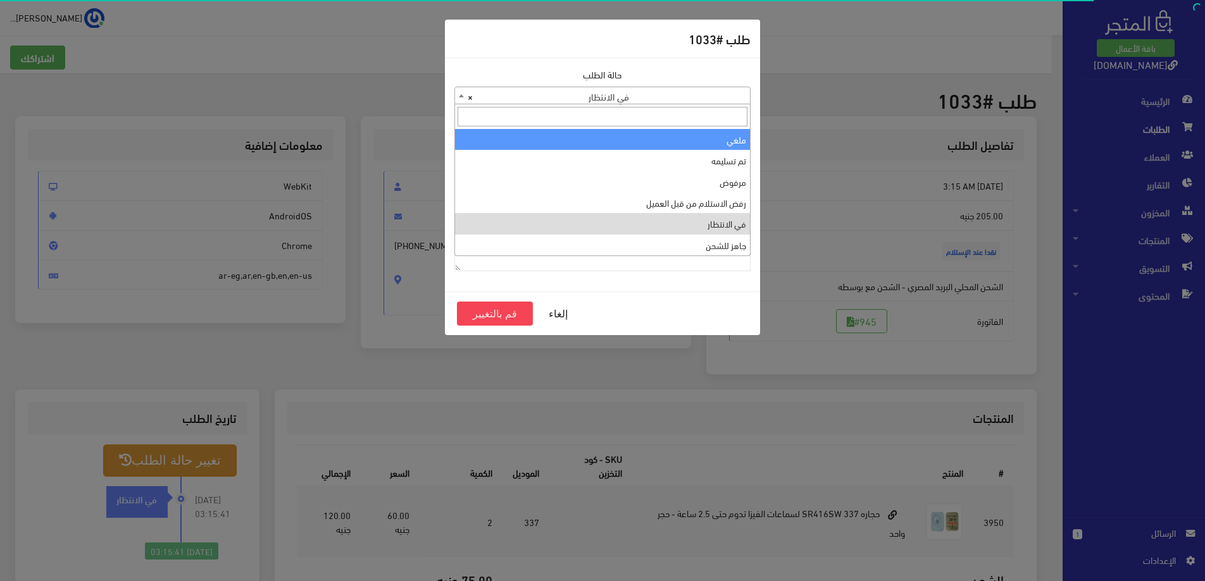
select select "3"
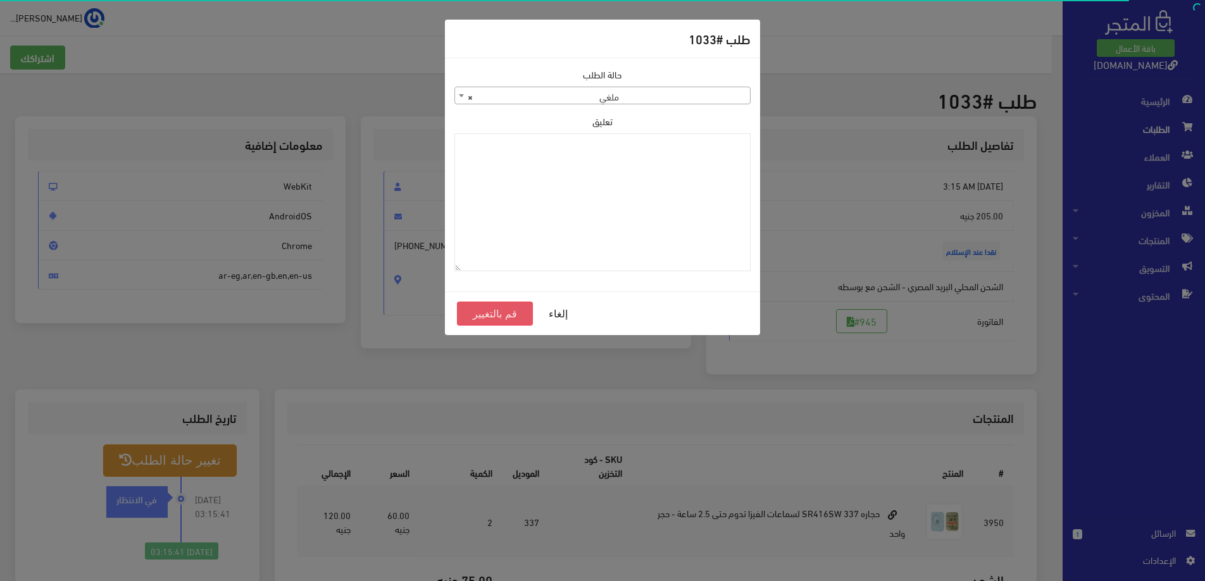
click at [481, 319] on button "قم بالتغيير" at bounding box center [495, 314] width 76 height 24
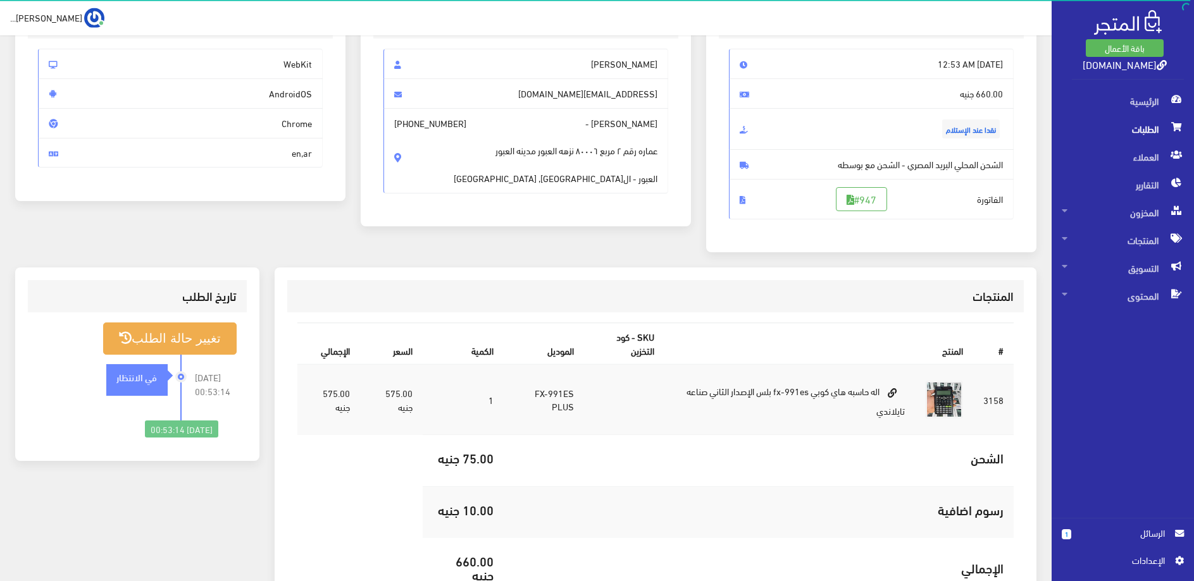
scroll to position [54, 0]
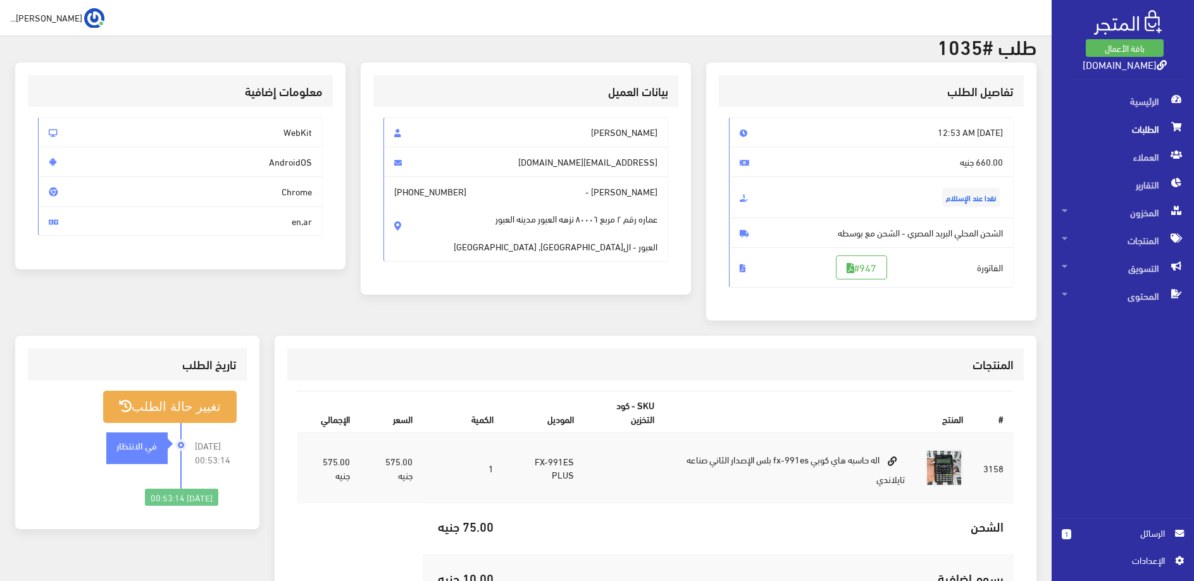
click at [1108, 131] on span "الطلبات" at bounding box center [1123, 129] width 122 height 28
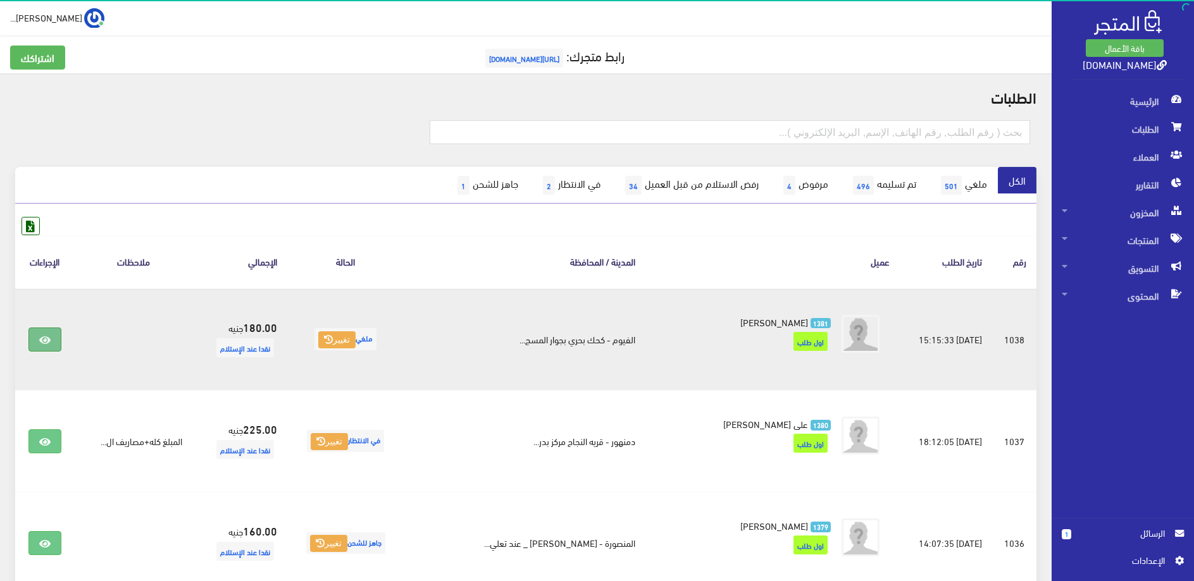
click at [35, 342] on link at bounding box center [44, 340] width 33 height 24
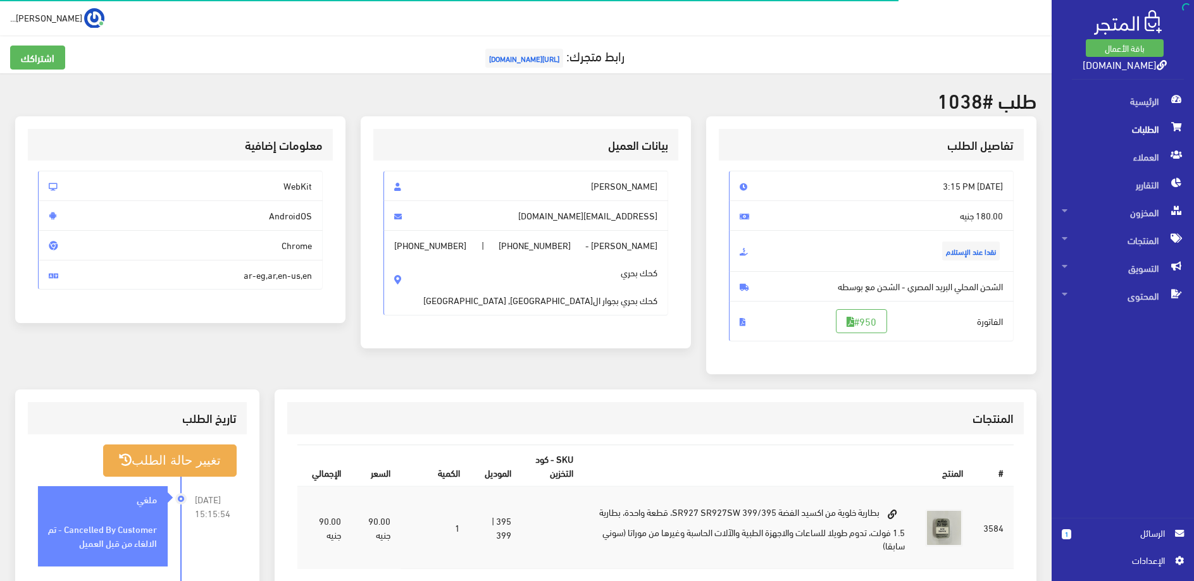
click at [1160, 122] on span "الطلبات" at bounding box center [1123, 129] width 122 height 28
